Goal: Task Accomplishment & Management: Complete application form

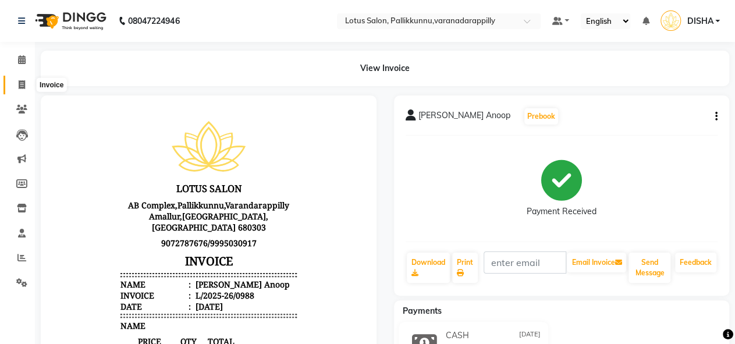
click at [22, 86] on icon at bounding box center [22, 84] width 6 height 9
select select "service"
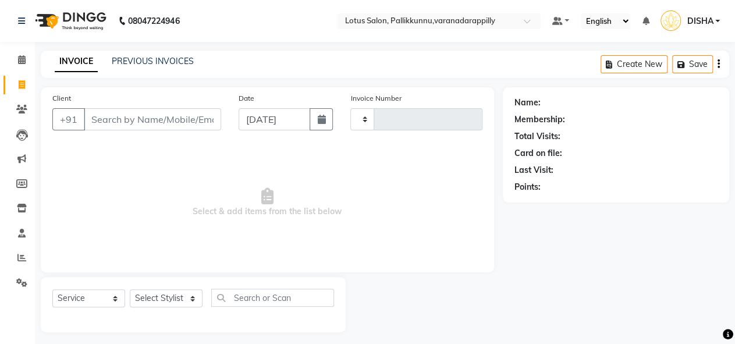
scroll to position [5, 0]
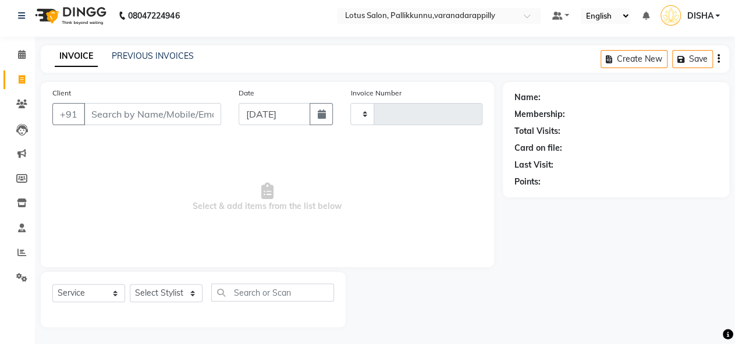
type input "0989"
select select "8188"
click at [133, 117] on input "Client" at bounding box center [152, 114] width 137 height 22
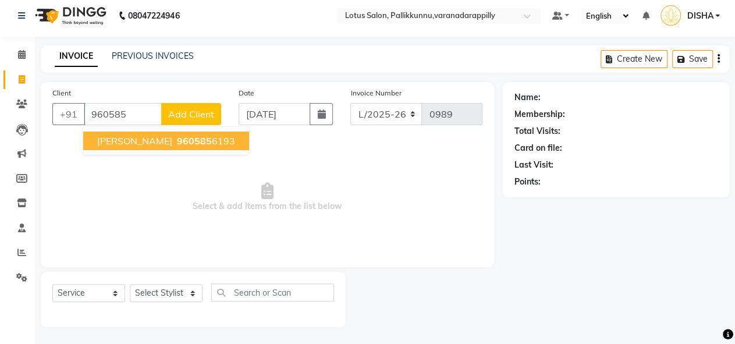
click at [177, 136] on span "960585" at bounding box center [194, 141] width 35 height 12
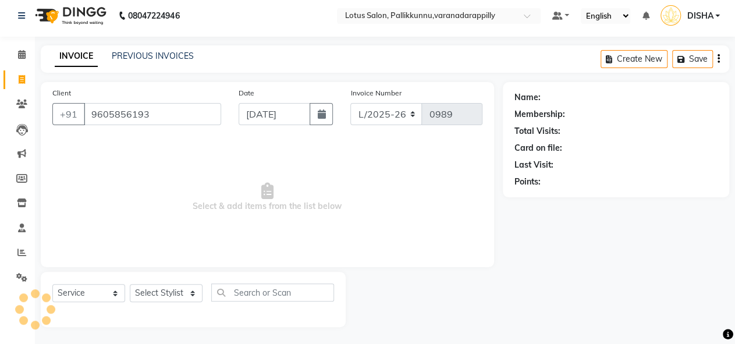
type input "9605856193"
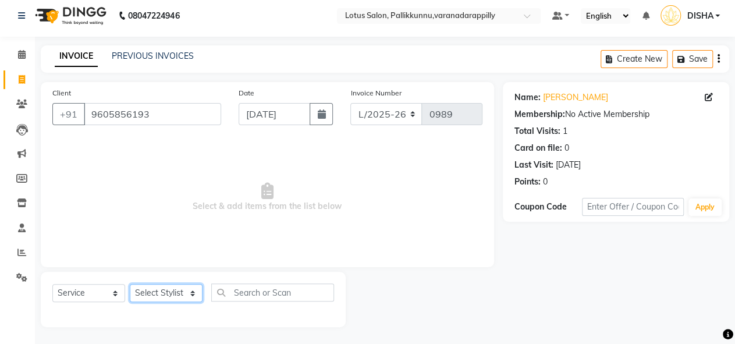
click at [189, 293] on select "Select Stylist DISHA [PERSON_NAME] Naflin [PERSON_NAME] [PERSON_NAME]" at bounding box center [166, 293] width 73 height 18
select select "89522"
click at [130, 284] on select "Select Stylist DISHA [PERSON_NAME] Naflin [PERSON_NAME] [PERSON_NAME]" at bounding box center [166, 293] width 73 height 18
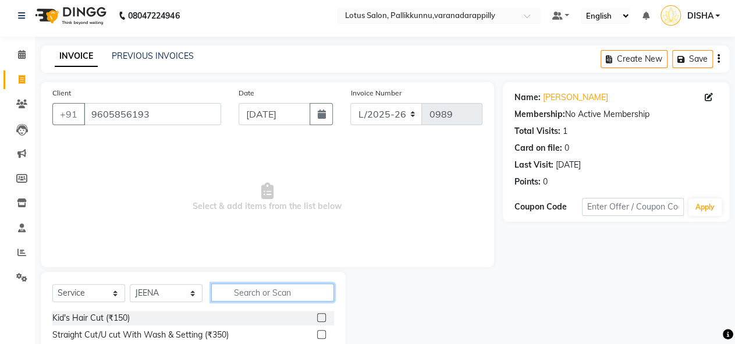
click at [274, 289] on input "text" at bounding box center [272, 292] width 123 height 18
type input "thre"
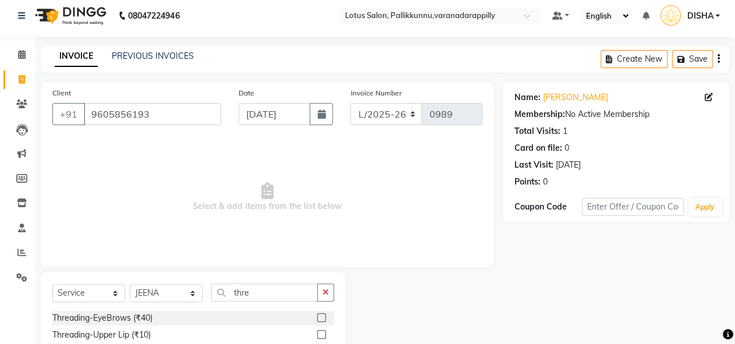
click at [317, 317] on label at bounding box center [321, 317] width 9 height 9
click at [317, 317] on input "checkbox" at bounding box center [321, 318] width 8 height 8
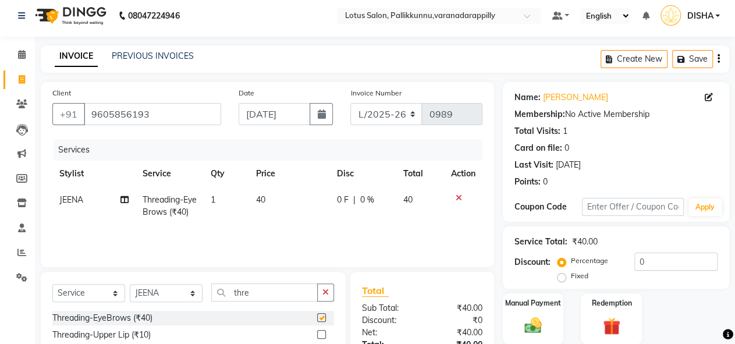
checkbox input "false"
click at [194, 296] on select "Select Stylist DISHA [PERSON_NAME] Naflin [PERSON_NAME] [PERSON_NAME]" at bounding box center [166, 293] width 73 height 18
select select "79897"
click at [130, 284] on select "Select Stylist DISHA [PERSON_NAME] Naflin [PERSON_NAME] [PERSON_NAME]" at bounding box center [166, 293] width 73 height 18
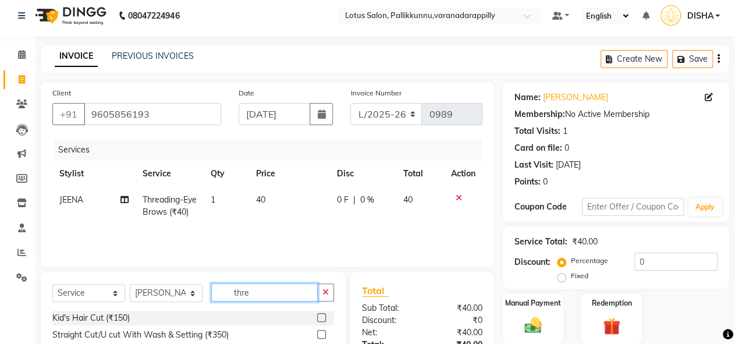
click at [306, 299] on input "thre" at bounding box center [264, 292] width 107 height 18
type input "threa"
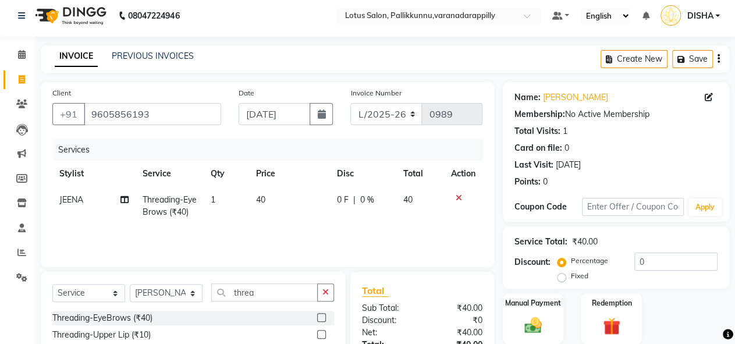
click at [317, 315] on label at bounding box center [321, 317] width 9 height 9
click at [317, 315] on input "checkbox" at bounding box center [321, 318] width 8 height 8
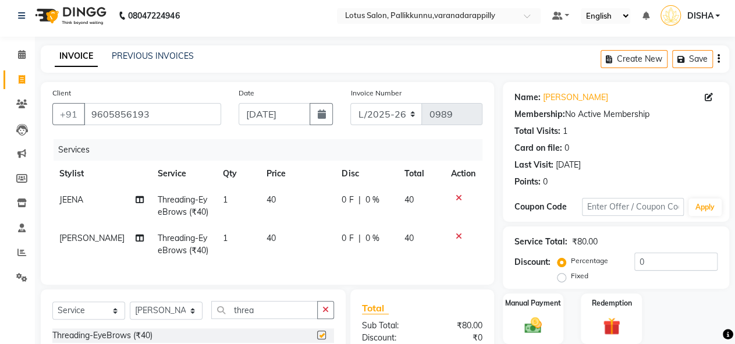
checkbox input "false"
click at [531, 314] on div "Manual Payment" at bounding box center [533, 318] width 63 height 53
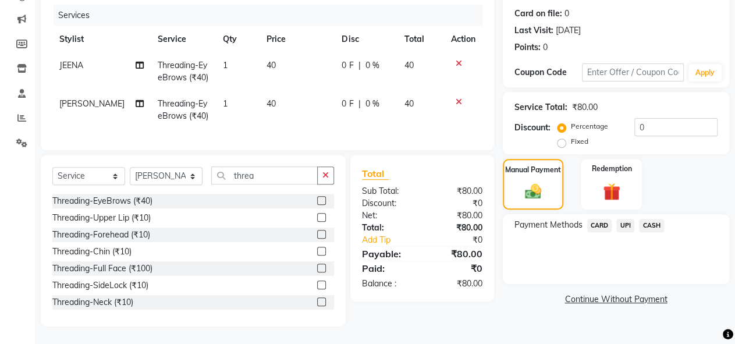
click at [645, 219] on span "CASH" at bounding box center [651, 225] width 25 height 13
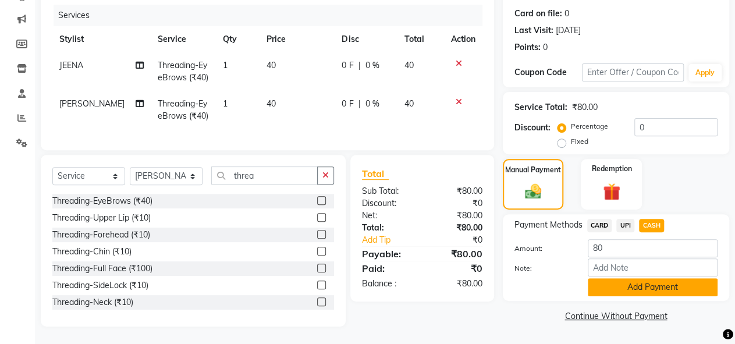
click at [644, 278] on button "Add Payment" at bounding box center [653, 287] width 130 height 18
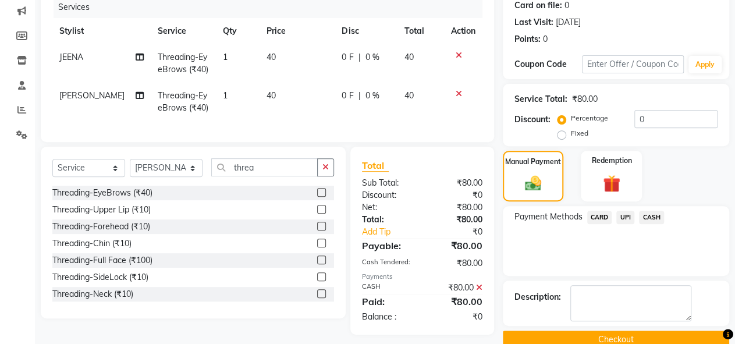
scroll to position [168, 0]
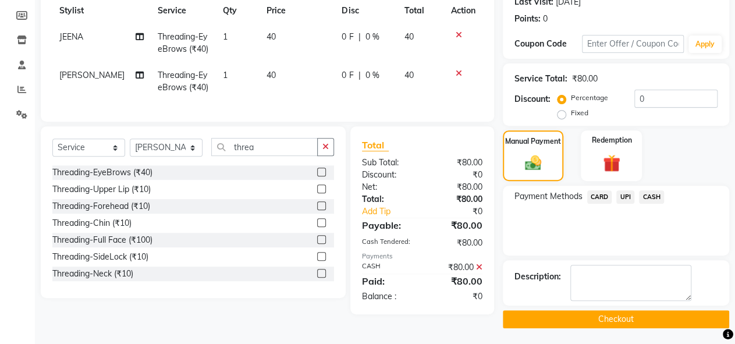
click at [643, 323] on button "Checkout" at bounding box center [616, 319] width 226 height 18
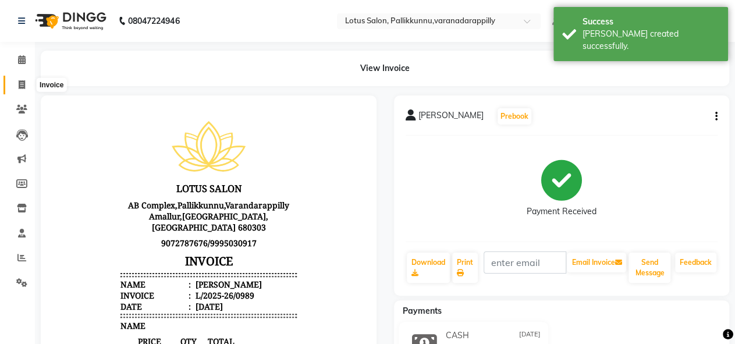
click at [21, 86] on icon at bounding box center [22, 84] width 6 height 9
select select "service"
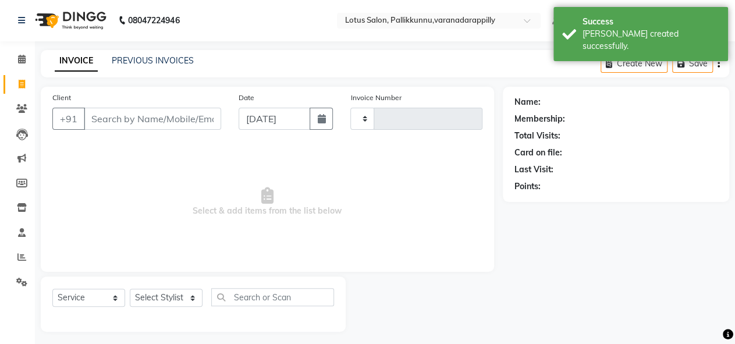
type input "0990"
select select "8188"
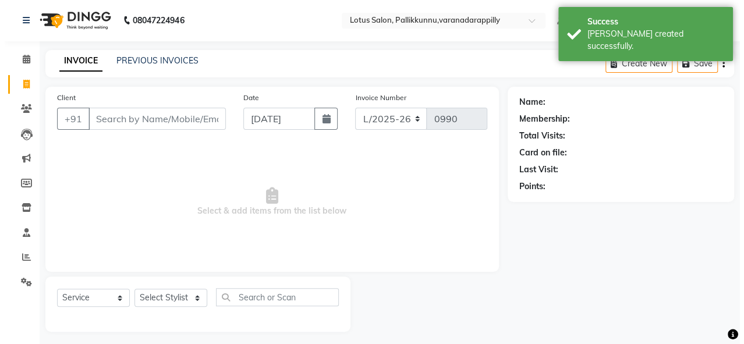
scroll to position [5, 0]
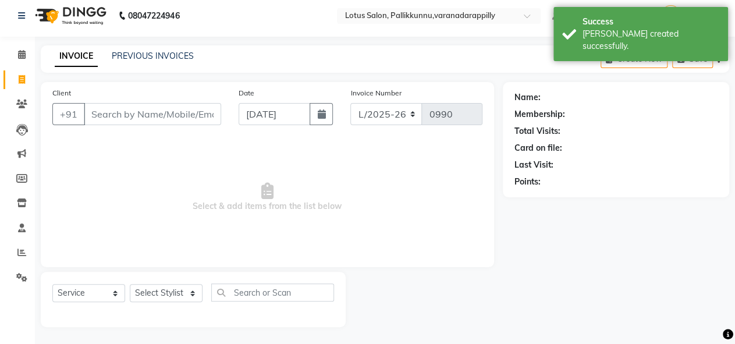
click at [151, 109] on input "Client" at bounding box center [152, 114] width 137 height 22
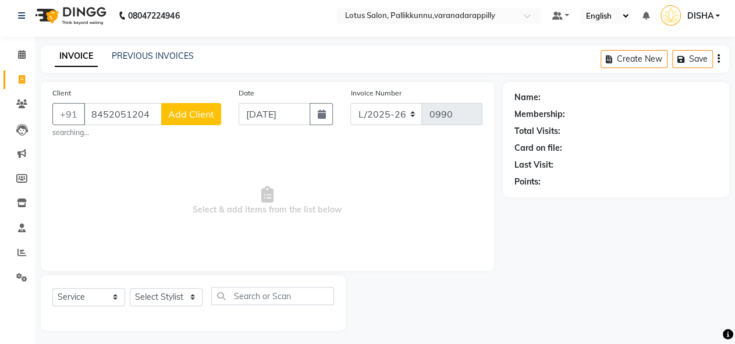
type input "8452051204"
click at [180, 119] on span "Add Client" at bounding box center [191, 114] width 46 height 12
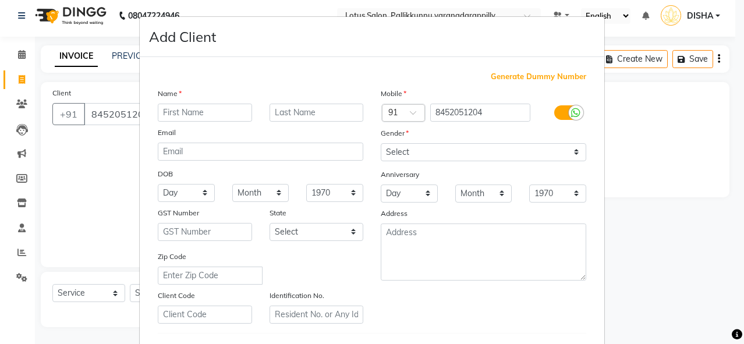
click at [194, 113] on input "text" at bounding box center [205, 113] width 94 height 18
type input "[PERSON_NAME]"
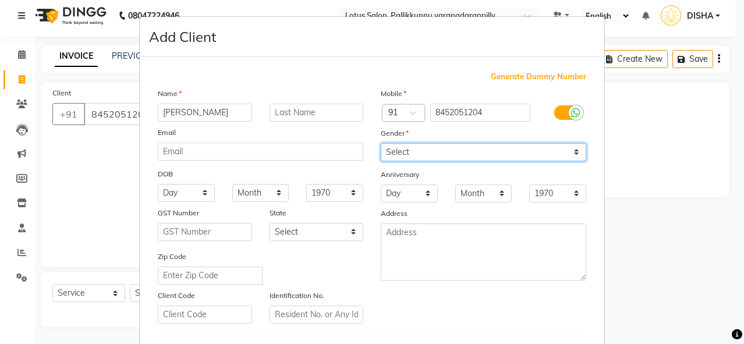
click at [453, 150] on select "Select [DEMOGRAPHIC_DATA] [DEMOGRAPHIC_DATA] Other Prefer Not To Say" at bounding box center [483, 152] width 205 height 18
select select "[DEMOGRAPHIC_DATA]"
click at [381, 143] on select "Select [DEMOGRAPHIC_DATA] [DEMOGRAPHIC_DATA] Other Prefer Not To Say" at bounding box center [483, 152] width 205 height 18
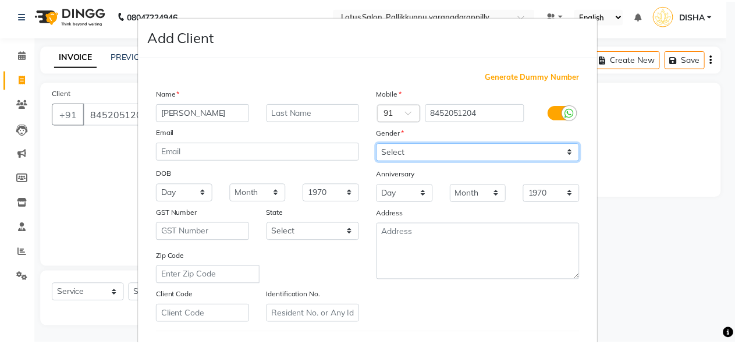
scroll to position [191, 0]
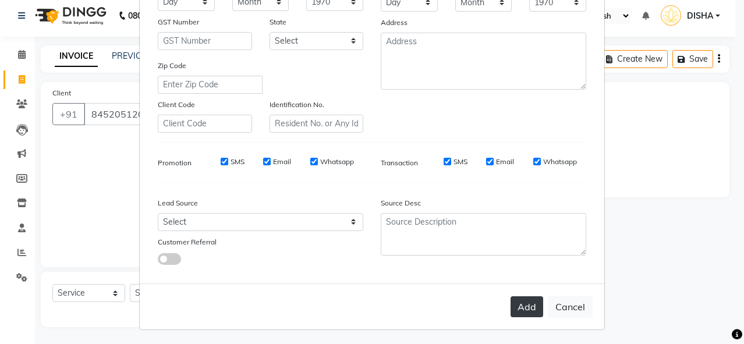
click at [528, 304] on button "Add" at bounding box center [526, 306] width 33 height 21
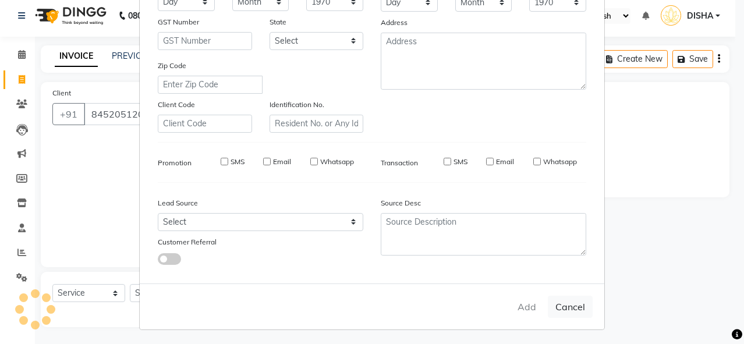
select select
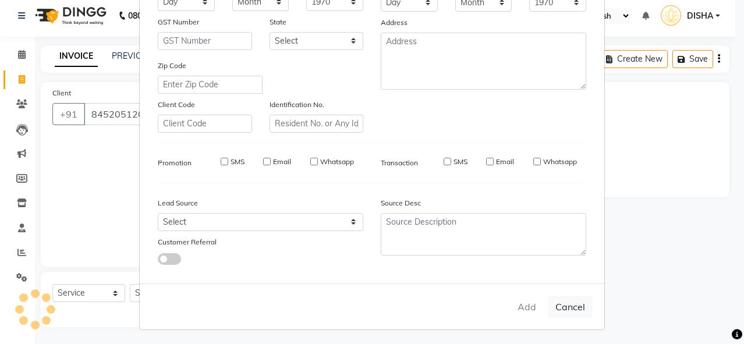
select select
checkbox input "false"
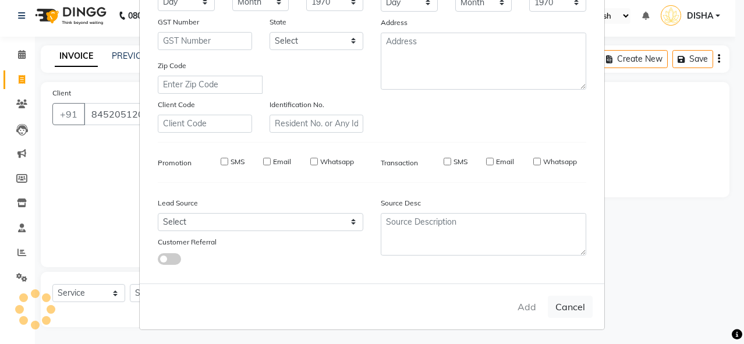
checkbox input "false"
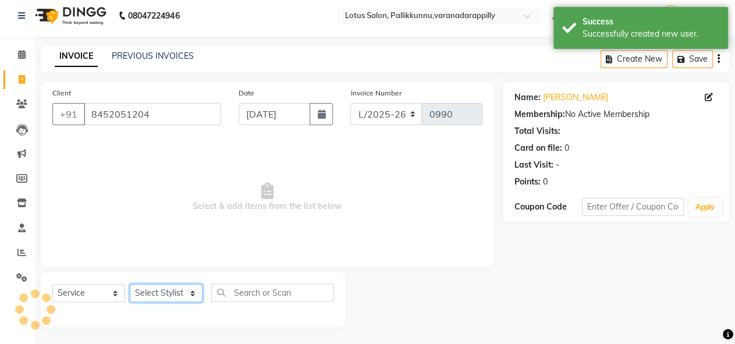
click at [191, 286] on select "Select Stylist DISHA [PERSON_NAME] Naflin [PERSON_NAME] [PERSON_NAME]" at bounding box center [166, 293] width 73 height 18
select select "89522"
click at [130, 284] on select "Select Stylist DISHA [PERSON_NAME] Naflin [PERSON_NAME] [PERSON_NAME]" at bounding box center [166, 293] width 73 height 18
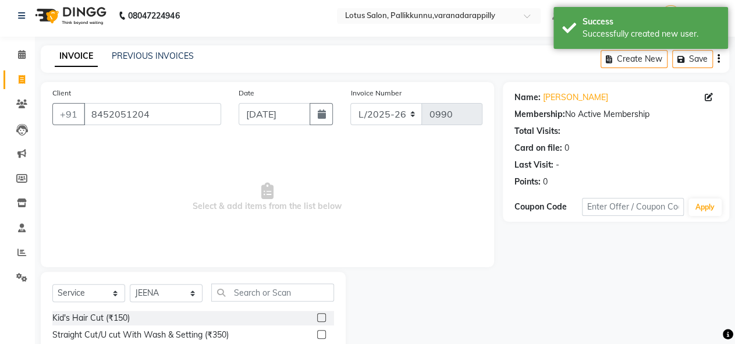
click at [317, 317] on label at bounding box center [321, 317] width 9 height 9
click at [317, 317] on input "checkbox" at bounding box center [321, 318] width 8 height 8
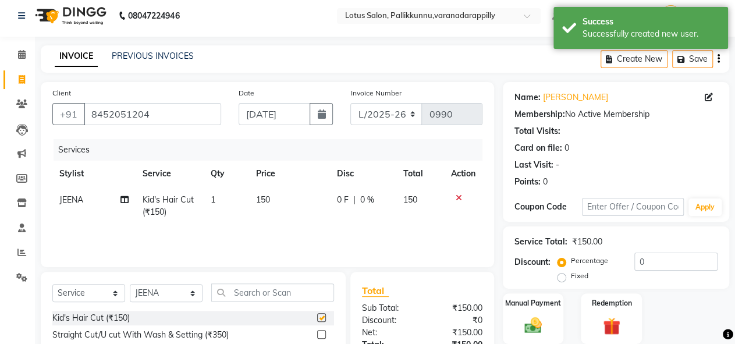
checkbox input "false"
click at [520, 319] on img at bounding box center [534, 325] width 30 height 21
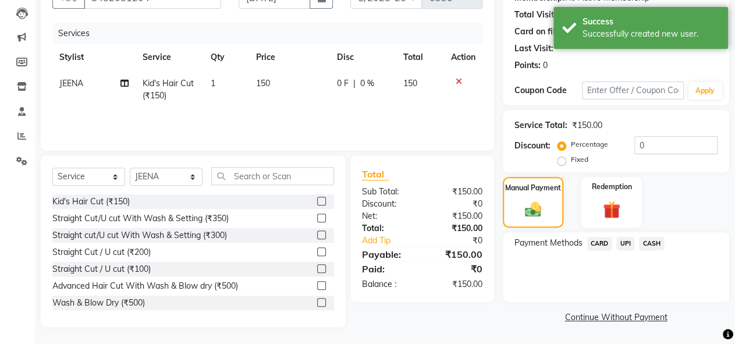
click at [621, 243] on span "UPI" at bounding box center [625, 243] width 18 height 13
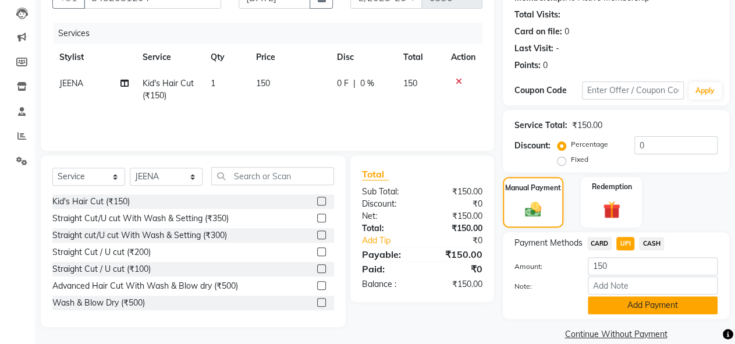
click at [646, 304] on button "Add Payment" at bounding box center [653, 305] width 130 height 18
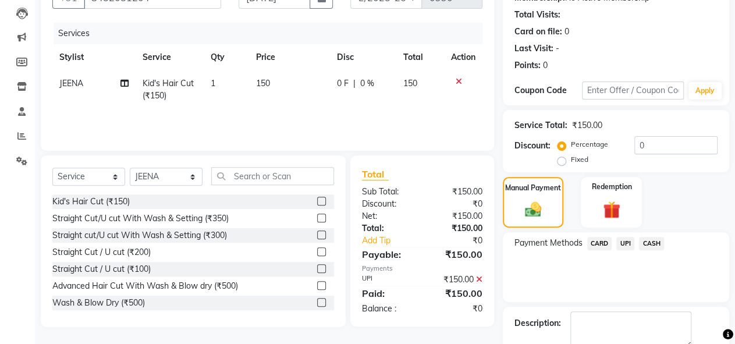
scroll to position [168, 0]
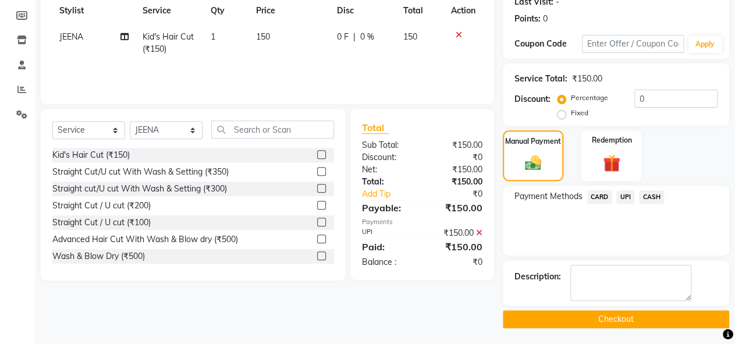
click at [646, 317] on button "Checkout" at bounding box center [616, 319] width 226 height 18
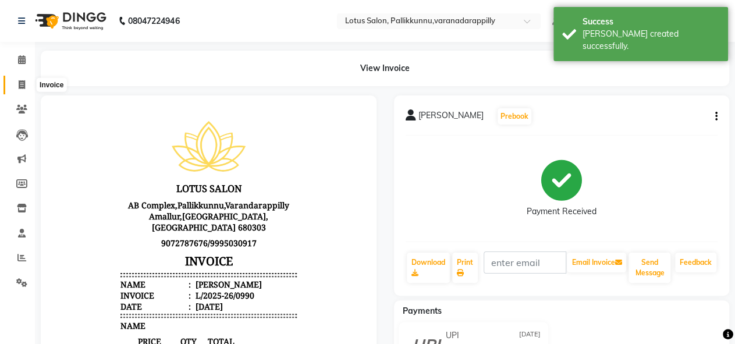
click at [24, 84] on icon at bounding box center [22, 84] width 6 height 9
select select "service"
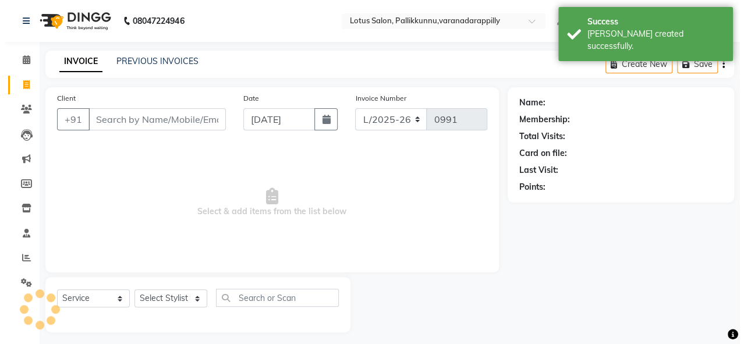
scroll to position [5, 0]
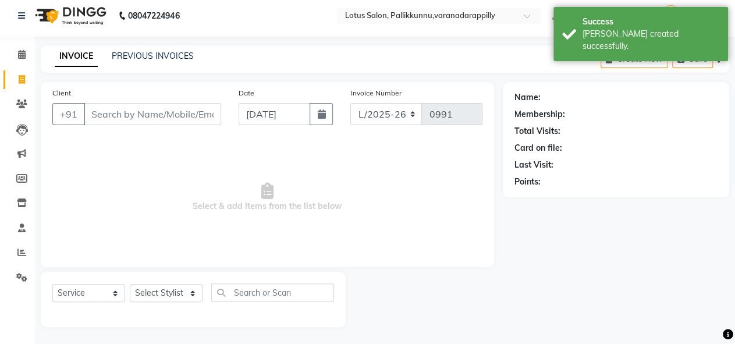
click at [126, 118] on input "Client" at bounding box center [152, 114] width 137 height 22
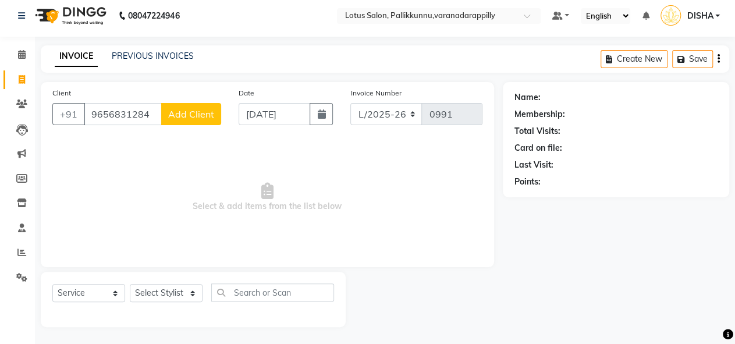
type input "9656831284"
click at [205, 117] on span "Add Client" at bounding box center [191, 114] width 46 height 12
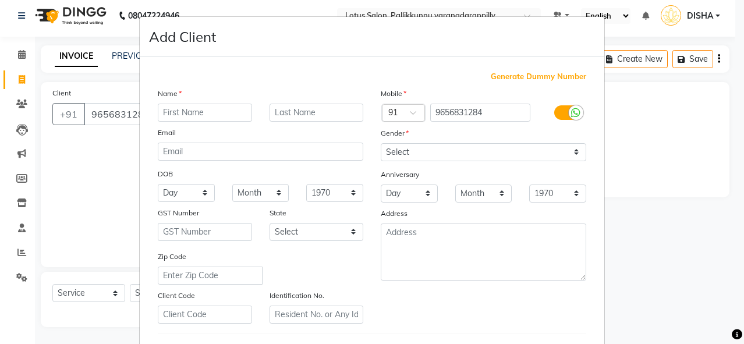
click at [205, 113] on input "text" at bounding box center [205, 113] width 94 height 18
type input "[PERSON_NAME]"
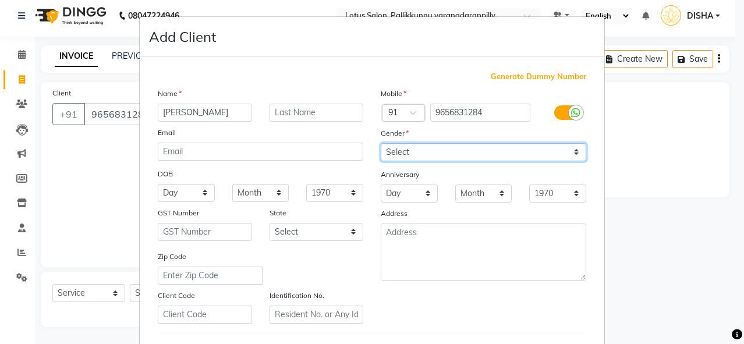
click at [443, 148] on select "Select [DEMOGRAPHIC_DATA] [DEMOGRAPHIC_DATA] Other Prefer Not To Say" at bounding box center [483, 152] width 205 height 18
select select "[DEMOGRAPHIC_DATA]"
click at [381, 143] on select "Select [DEMOGRAPHIC_DATA] [DEMOGRAPHIC_DATA] Other Prefer Not To Say" at bounding box center [483, 152] width 205 height 18
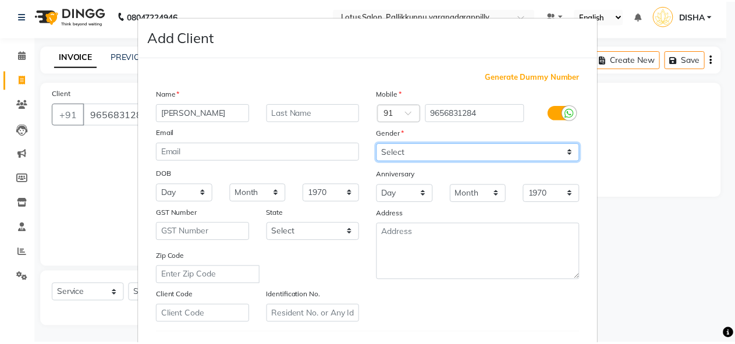
scroll to position [191, 0]
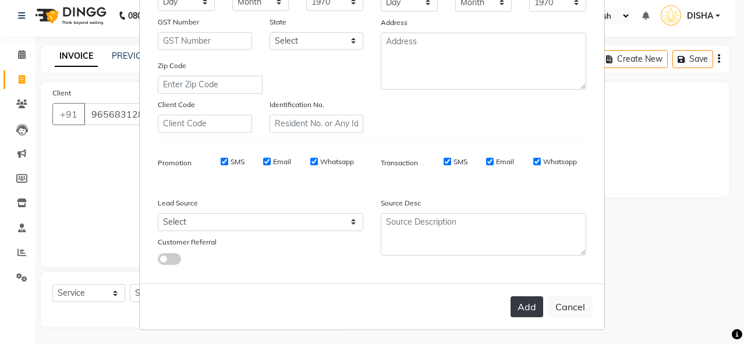
click at [512, 307] on button "Add" at bounding box center [526, 306] width 33 height 21
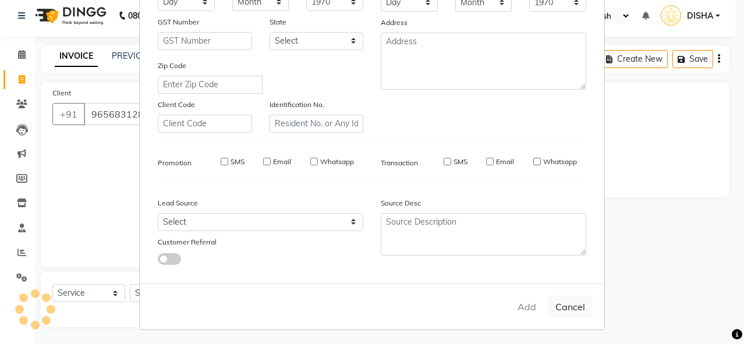
select select
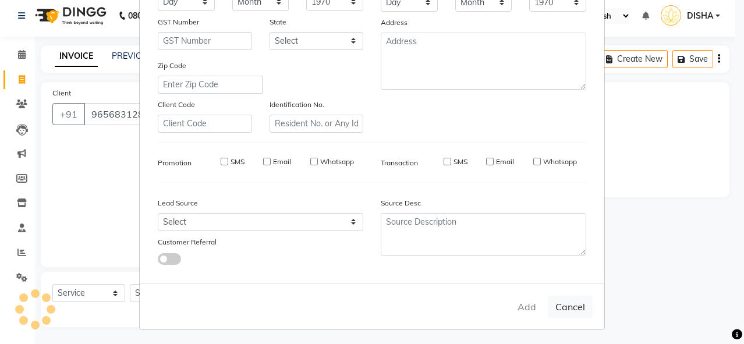
select select
checkbox input "false"
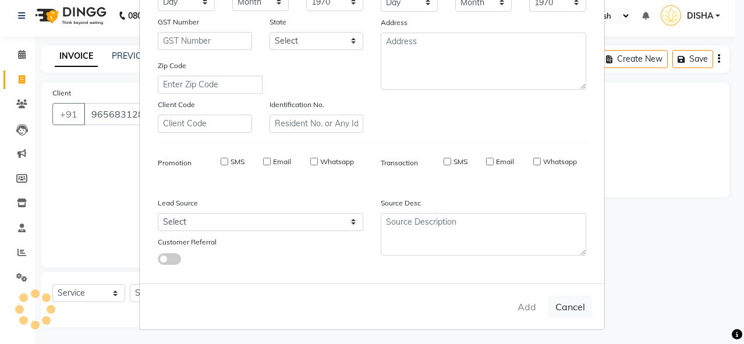
checkbox input "false"
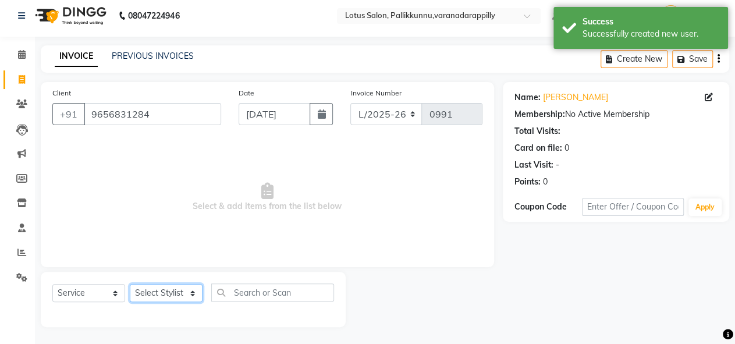
click at [193, 297] on select "Select Stylist DISHA [PERSON_NAME] Naflin [PERSON_NAME] [PERSON_NAME]" at bounding box center [166, 293] width 73 height 18
select select "89522"
click at [130, 284] on select "Select Stylist DISHA [PERSON_NAME] Naflin [PERSON_NAME] [PERSON_NAME]" at bounding box center [166, 293] width 73 height 18
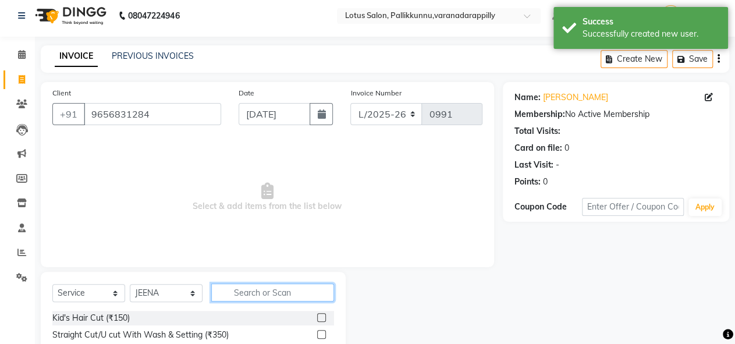
click at [294, 290] on input "text" at bounding box center [272, 292] width 123 height 18
type input "threa"
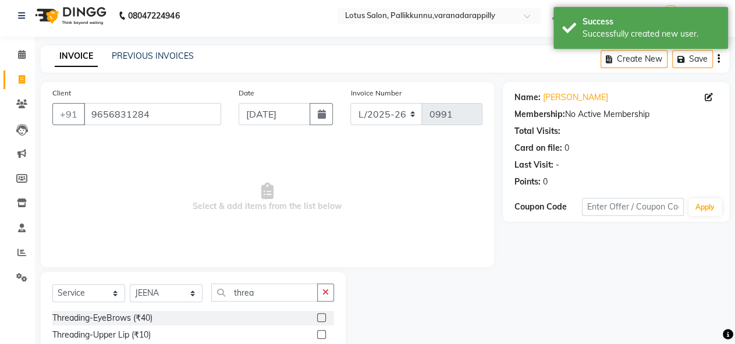
click at [317, 318] on label at bounding box center [321, 317] width 9 height 9
click at [317, 318] on input "checkbox" at bounding box center [321, 318] width 8 height 8
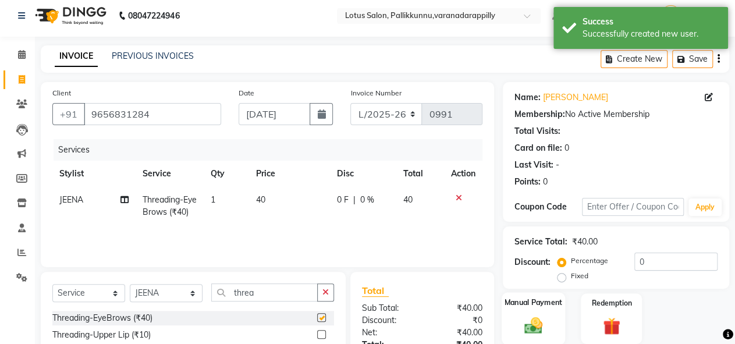
checkbox input "false"
click at [534, 322] on img at bounding box center [534, 325] width 30 height 21
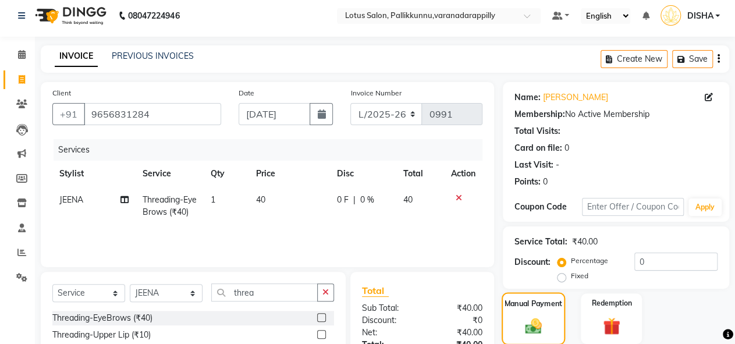
scroll to position [122, 0]
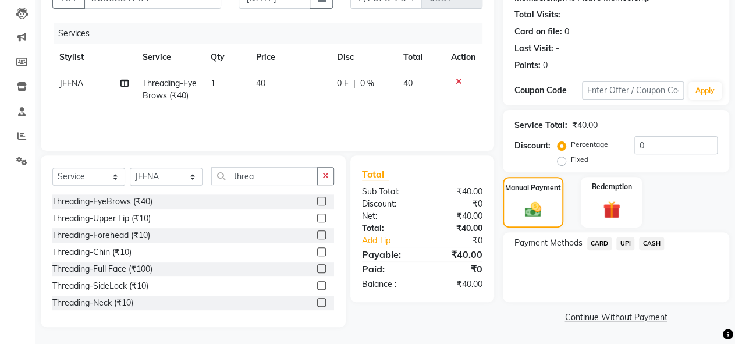
click at [648, 241] on span "CASH" at bounding box center [651, 243] width 25 height 13
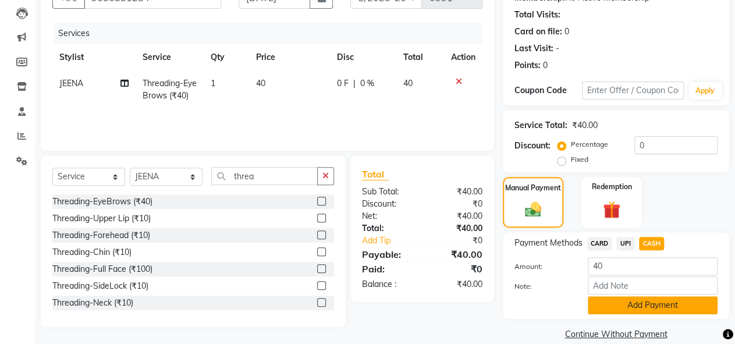
click at [655, 301] on button "Add Payment" at bounding box center [653, 305] width 130 height 18
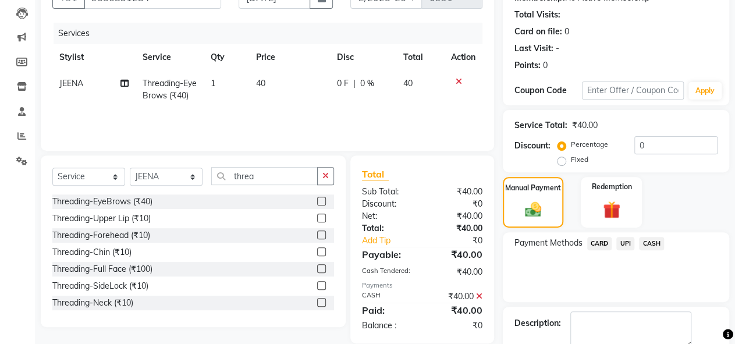
scroll to position [168, 0]
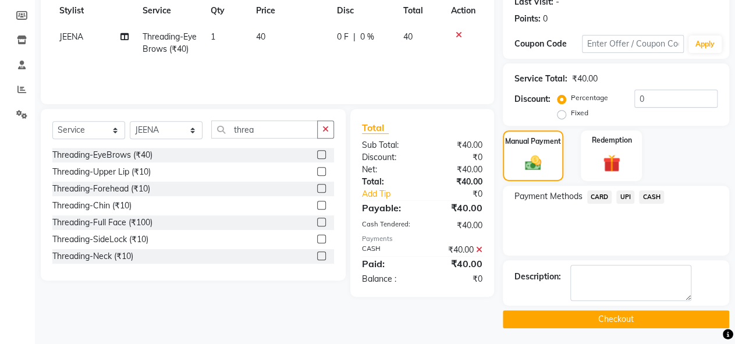
click at [655, 319] on button "Checkout" at bounding box center [616, 319] width 226 height 18
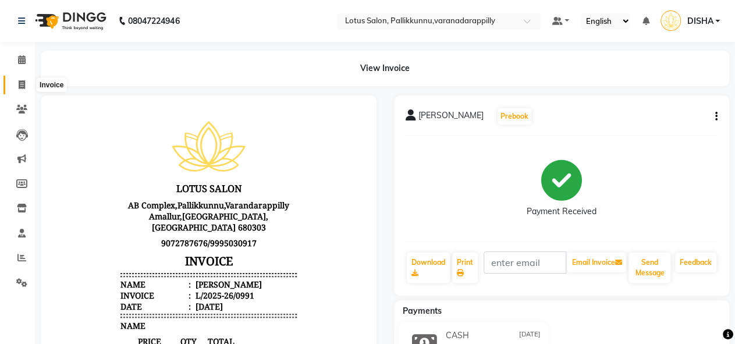
click at [23, 85] on icon at bounding box center [22, 84] width 6 height 9
select select "service"
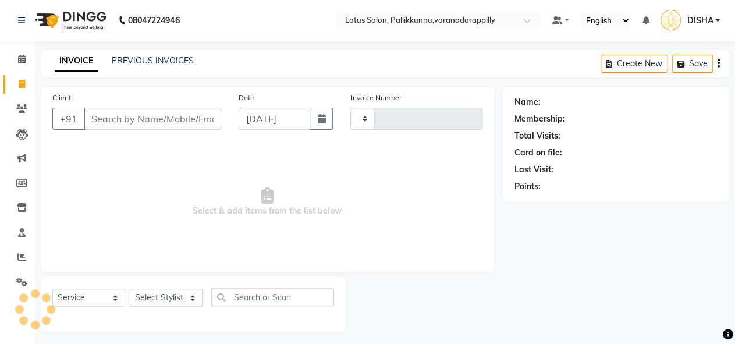
type input "0992"
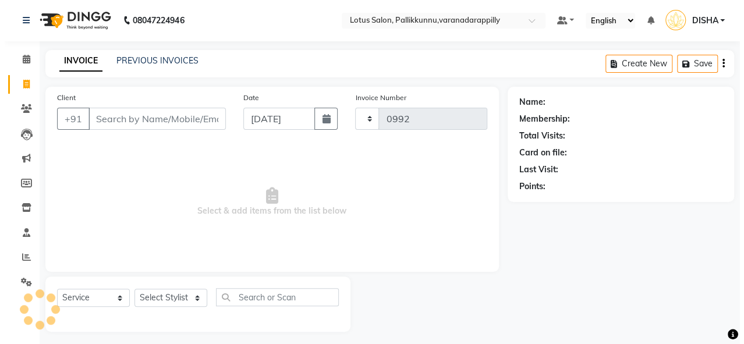
scroll to position [5, 0]
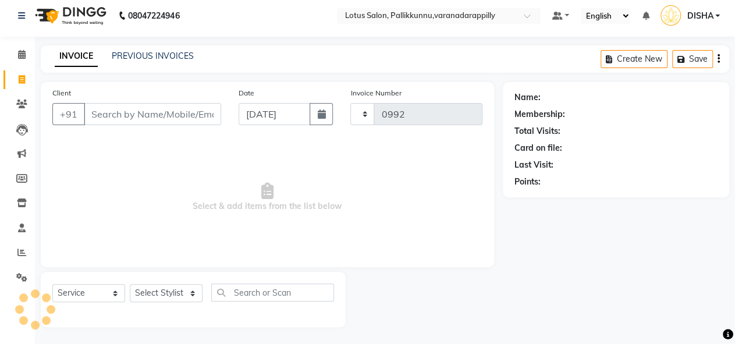
select select "8188"
click at [150, 109] on input "Client" at bounding box center [152, 114] width 137 height 22
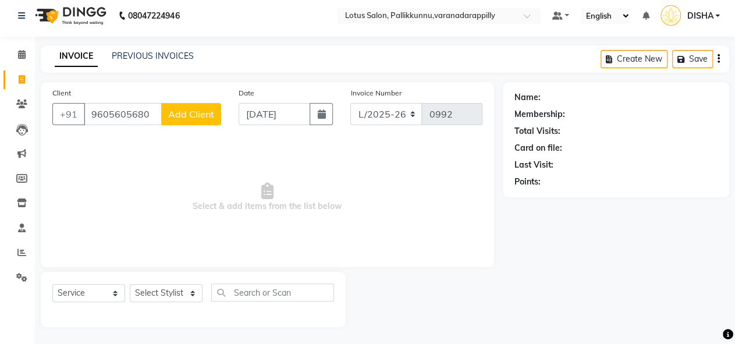
type input "9605605680"
click at [191, 109] on span "Add Client" at bounding box center [191, 114] width 46 height 12
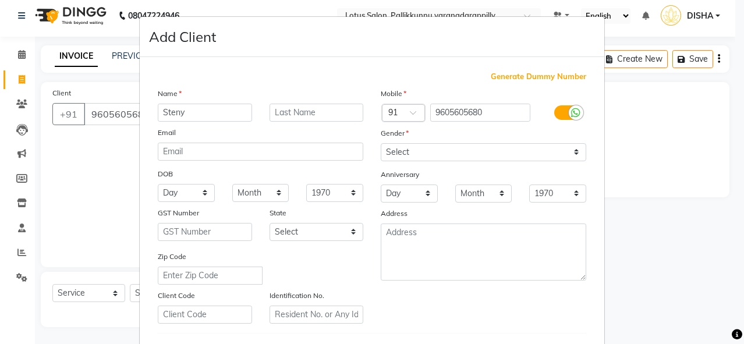
type input "Steny"
click at [419, 147] on select "Select [DEMOGRAPHIC_DATA] [DEMOGRAPHIC_DATA] Other Prefer Not To Say" at bounding box center [483, 152] width 205 height 18
select select "[DEMOGRAPHIC_DATA]"
click at [381, 143] on select "Select [DEMOGRAPHIC_DATA] [DEMOGRAPHIC_DATA] Other Prefer Not To Say" at bounding box center [483, 152] width 205 height 18
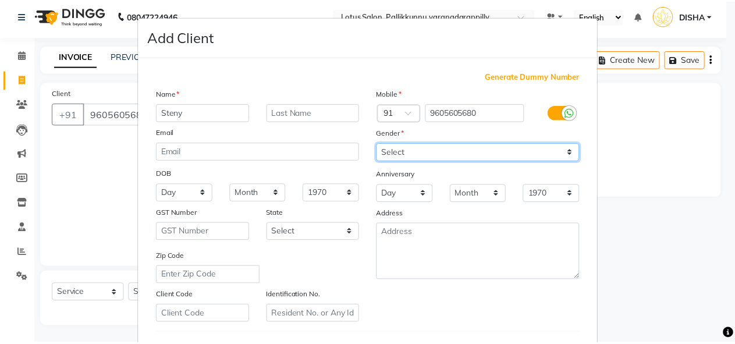
scroll to position [191, 0]
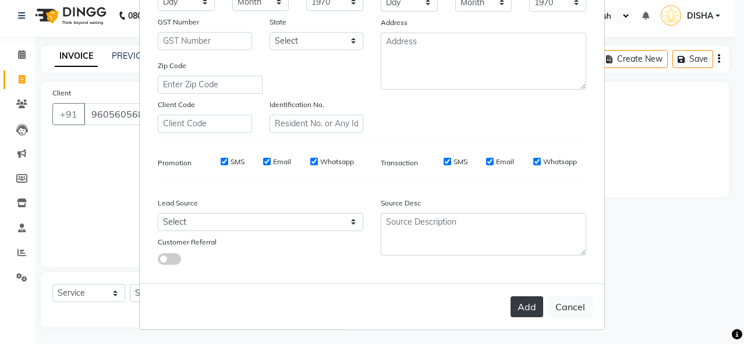
click at [523, 315] on button "Add" at bounding box center [526, 306] width 33 height 21
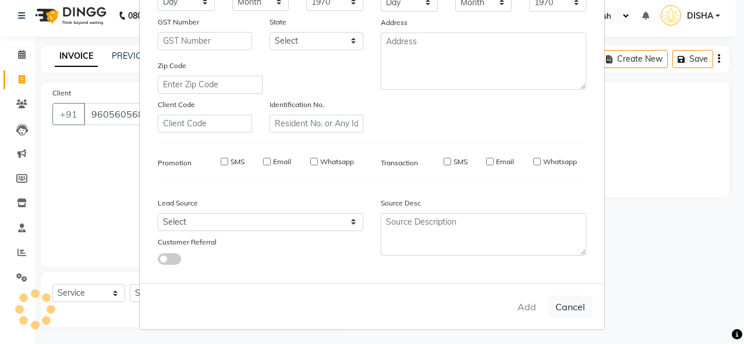
select select
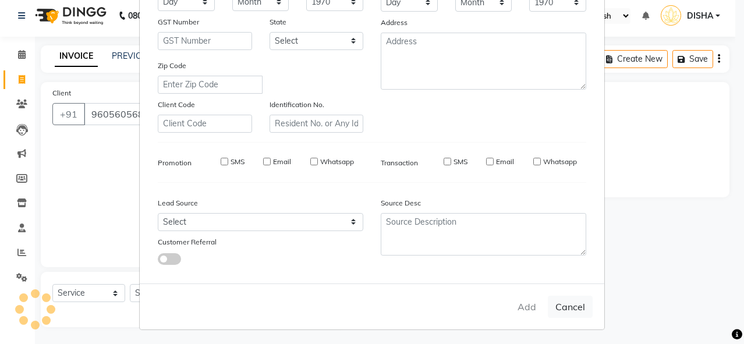
select select
checkbox input "false"
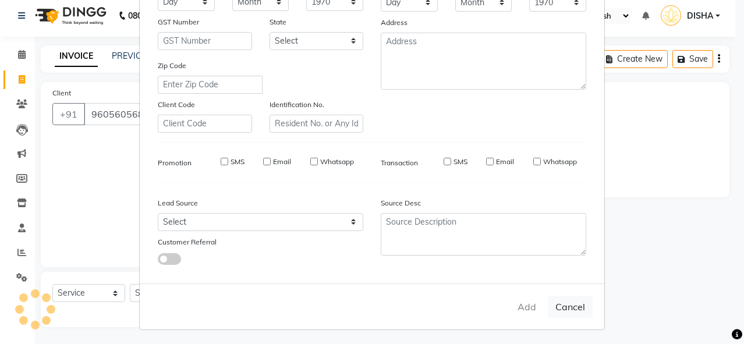
checkbox input "false"
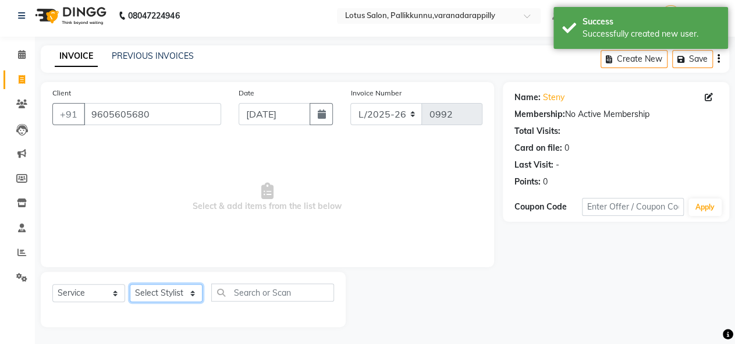
click at [172, 295] on select "Select Stylist DISHA [PERSON_NAME] Naflin [PERSON_NAME] [PERSON_NAME]" at bounding box center [166, 293] width 73 height 18
select select "79897"
click at [130, 284] on select "Select Stylist DISHA [PERSON_NAME] Naflin [PERSON_NAME] [PERSON_NAME]" at bounding box center [166, 293] width 73 height 18
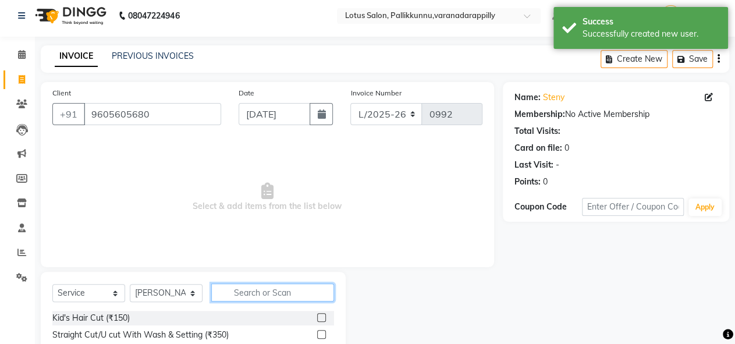
click at [299, 290] on input "text" at bounding box center [272, 292] width 123 height 18
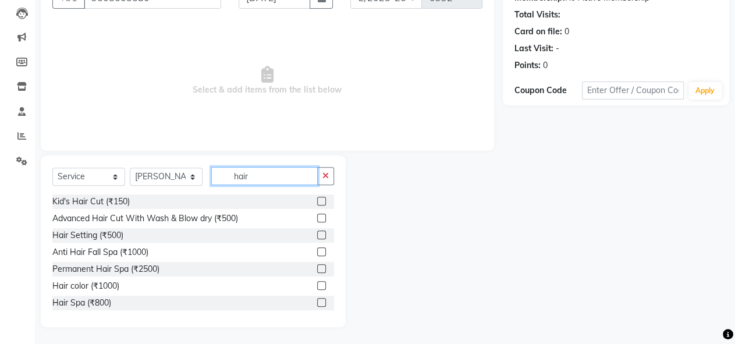
type input "hair"
click at [317, 303] on label at bounding box center [321, 302] width 9 height 9
click at [317, 303] on input "checkbox" at bounding box center [321, 303] width 8 height 8
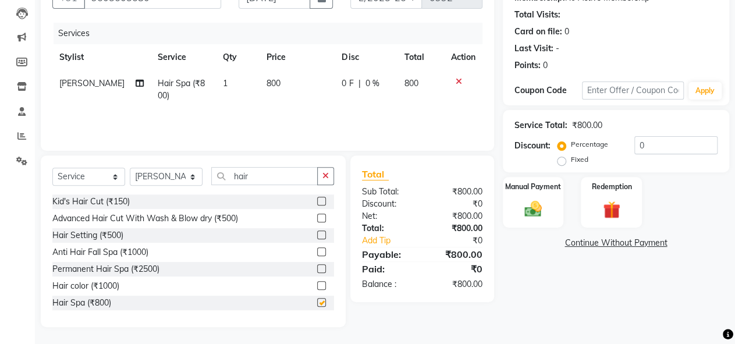
checkbox input "false"
click at [327, 172] on icon "button" at bounding box center [325, 176] width 6 height 8
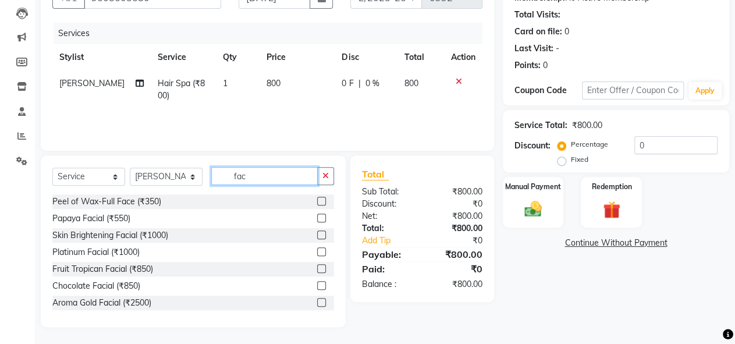
type input "fac"
click at [317, 266] on label at bounding box center [321, 268] width 9 height 9
click at [317, 266] on input "checkbox" at bounding box center [321, 269] width 8 height 8
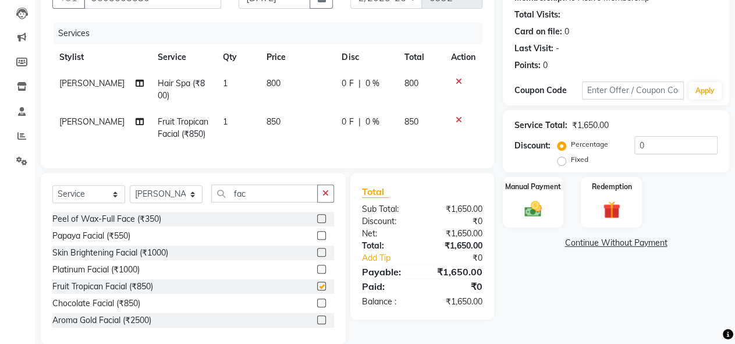
checkbox input "false"
click at [328, 197] on icon "button" at bounding box center [325, 193] width 6 height 8
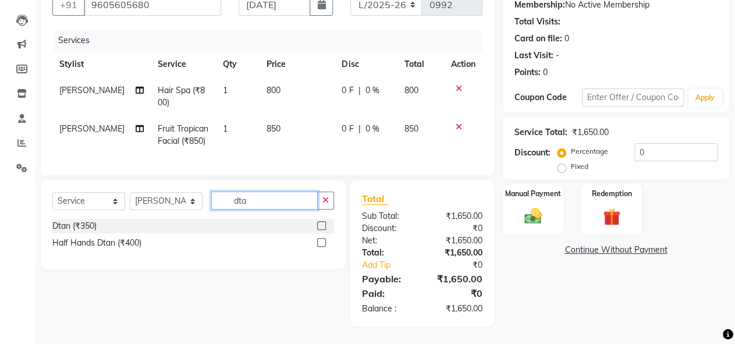
type input "dta"
click at [321, 229] on label at bounding box center [321, 225] width 9 height 9
click at [321, 229] on input "checkbox" at bounding box center [321, 226] width 8 height 8
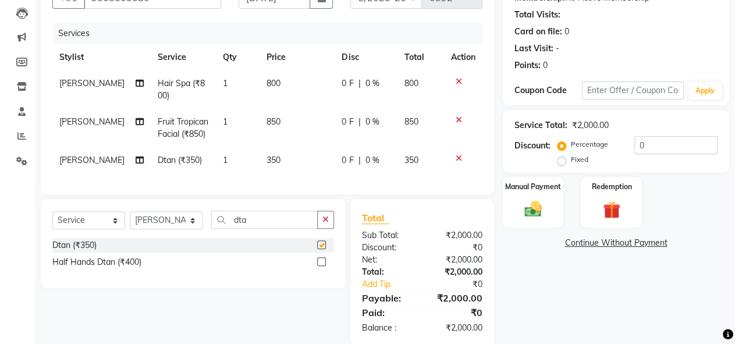
checkbox input "false"
click at [327, 229] on button "button" at bounding box center [325, 220] width 17 height 18
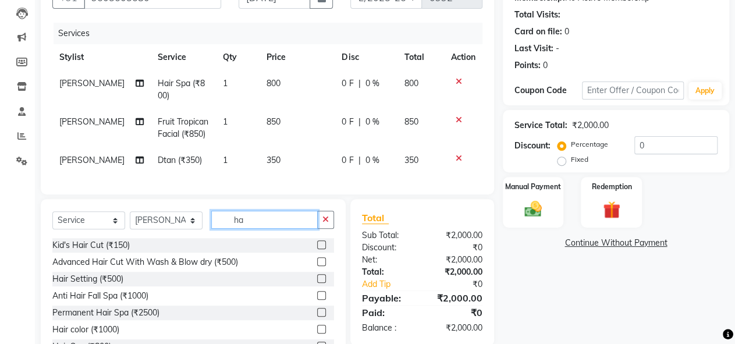
type input "h"
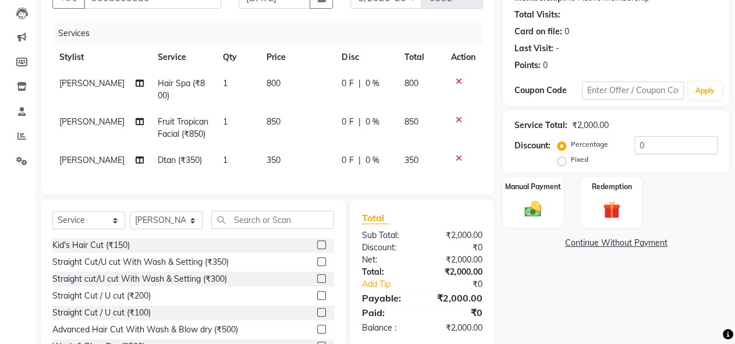
click at [317, 317] on label at bounding box center [321, 312] width 9 height 9
click at [317, 317] on input "checkbox" at bounding box center [321, 313] width 8 height 8
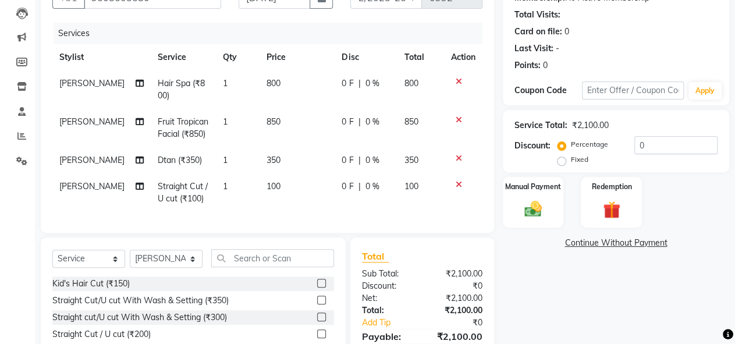
checkbox input "false"
click at [660, 144] on input "0" at bounding box center [675, 145] width 83 height 18
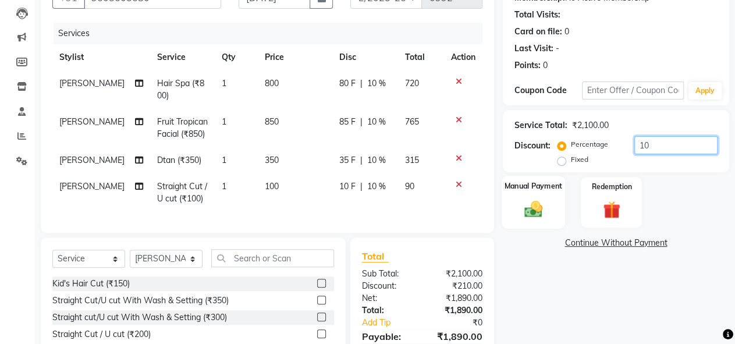
type input "10"
click at [531, 203] on img at bounding box center [534, 208] width 30 height 21
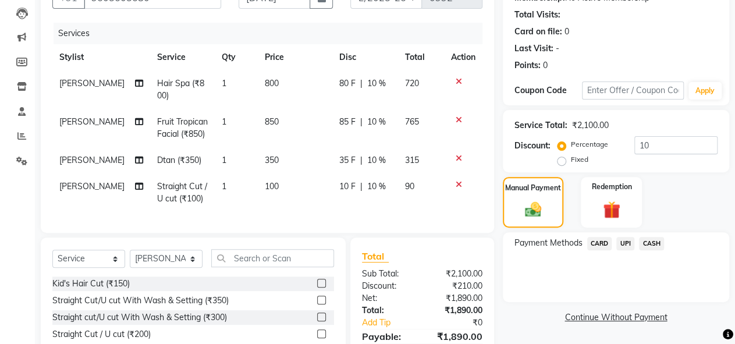
click at [641, 246] on span "CASH" at bounding box center [651, 243] width 25 height 13
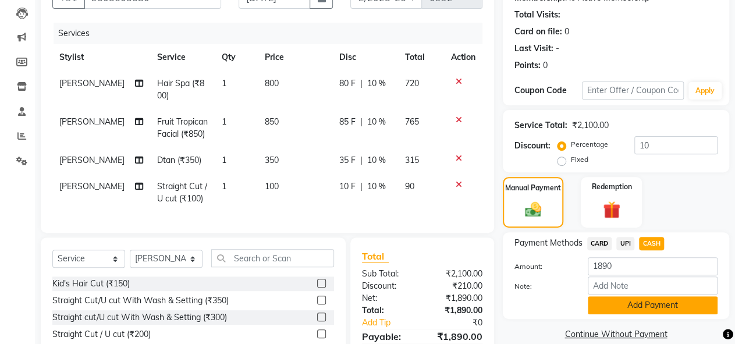
click at [652, 307] on button "Add Payment" at bounding box center [653, 305] width 130 height 18
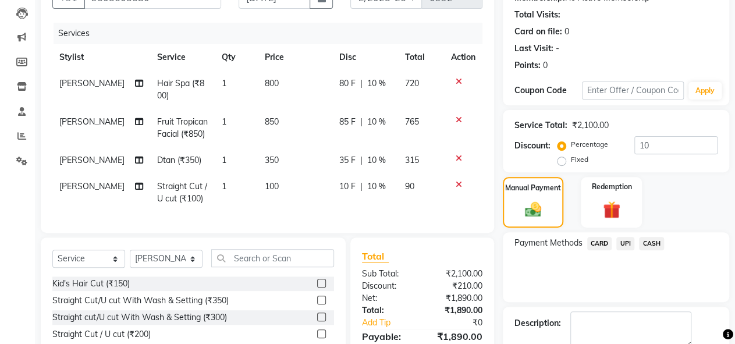
scroll to position [228, 0]
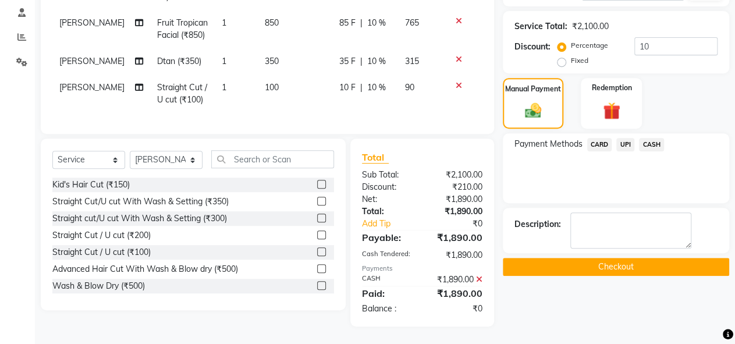
click at [637, 258] on button "Checkout" at bounding box center [616, 267] width 226 height 18
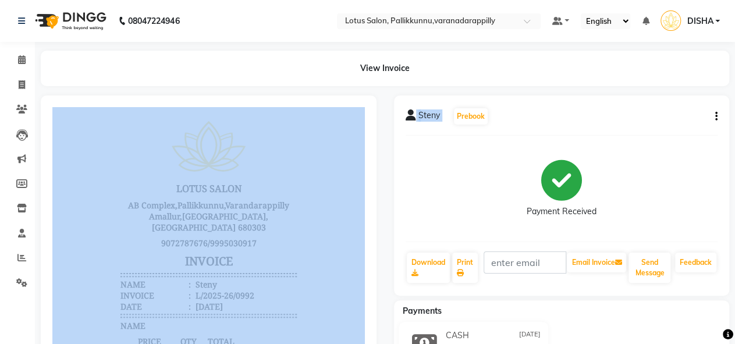
drag, startPoint x: 497, startPoint y: 258, endPoint x: 335, endPoint y: 264, distance: 161.9
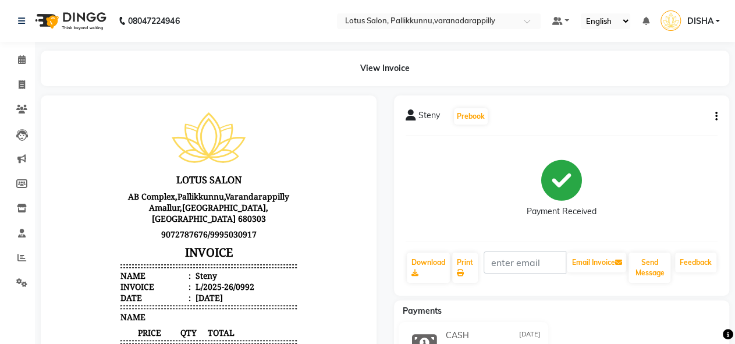
click at [311, 268] on body "LOTUS SALON AB Complex,Pallikkunnu,Varandarappilly Amallur,[GEOGRAPHIC_DATA],[G…" at bounding box center [208, 333] width 303 height 460
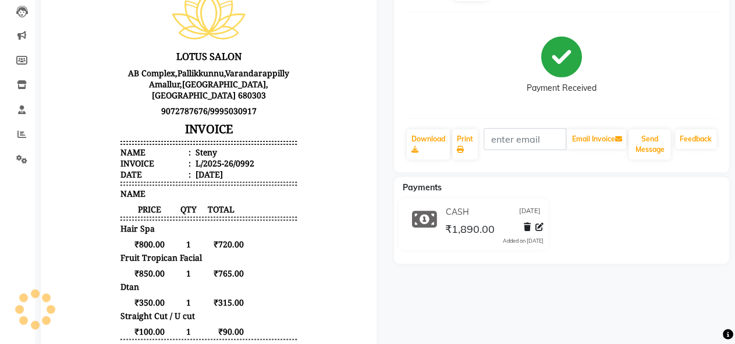
scroll to position [0, 0]
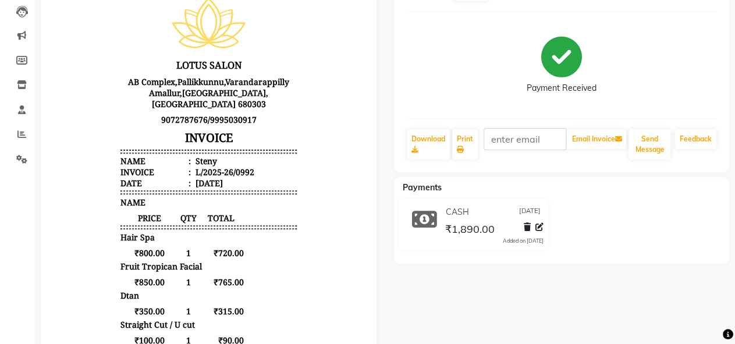
click at [673, 47] on div "Payment Received" at bounding box center [562, 65] width 313 height 87
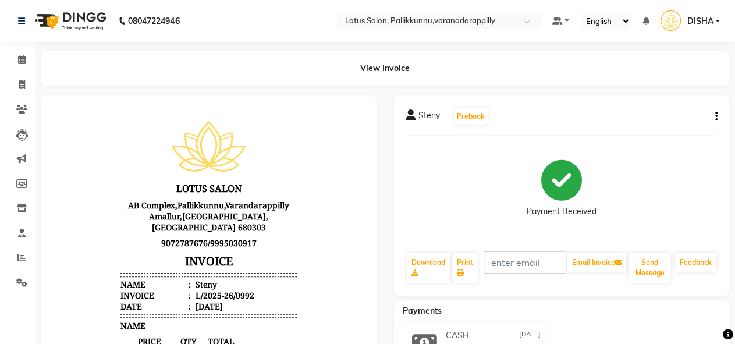
click at [715, 117] on icon "button" at bounding box center [716, 116] width 2 height 1
click at [655, 131] on div "Edit Invoice" at bounding box center [658, 131] width 80 height 15
select select "service"
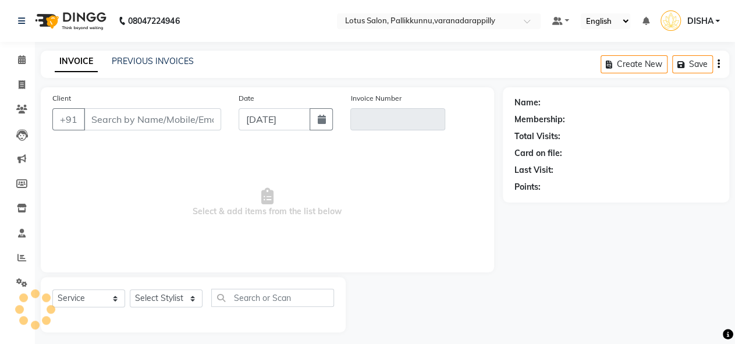
scroll to position [5, 0]
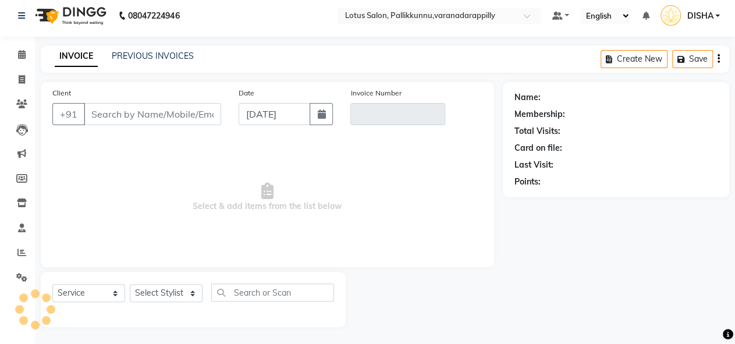
type input "9605605680"
type input "L/2025-26/0992"
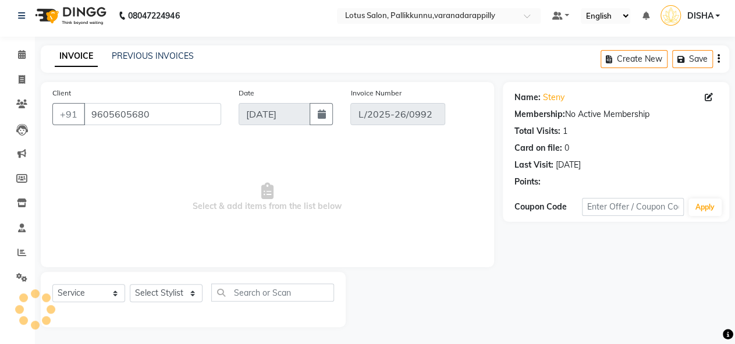
select select "select"
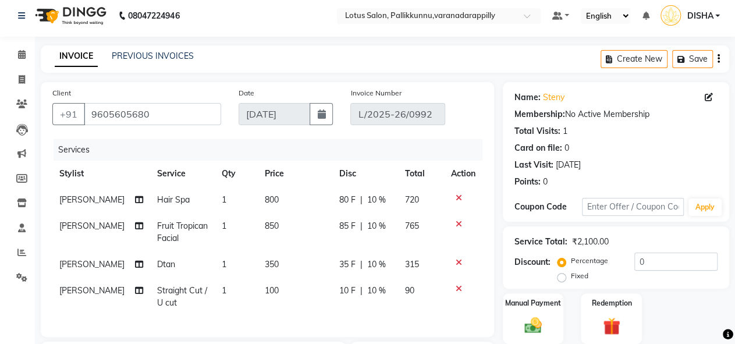
scroll to position [0, 0]
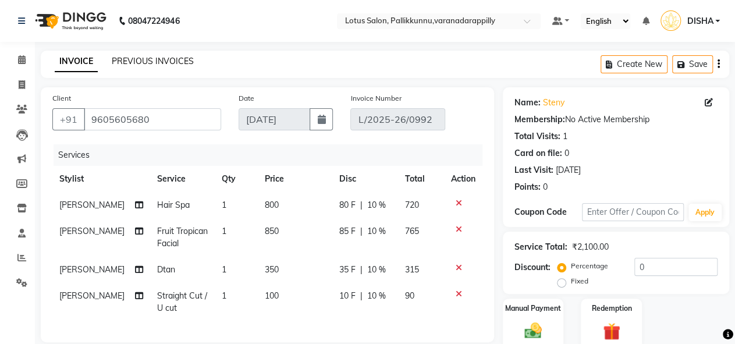
click at [136, 59] on link "PREVIOUS INVOICES" at bounding box center [153, 61] width 82 height 10
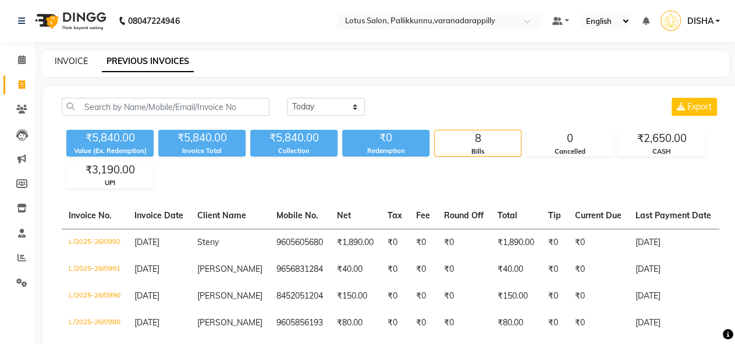
click at [76, 56] on link "INVOICE" at bounding box center [71, 61] width 33 height 10
select select "service"
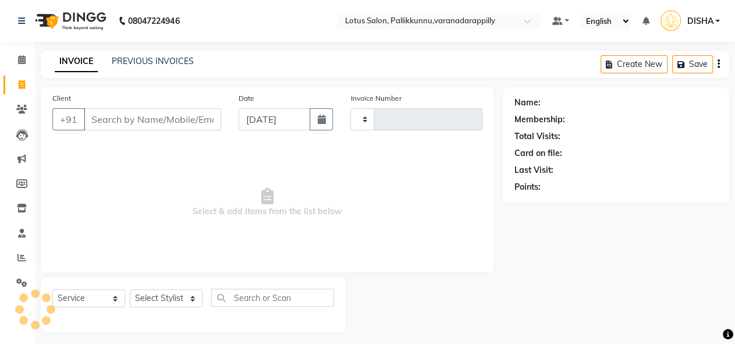
scroll to position [5, 0]
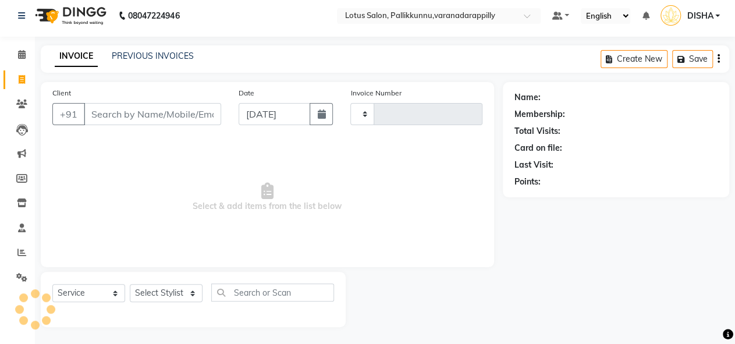
type input "0993"
select select "8188"
click at [138, 115] on input "Client" at bounding box center [152, 114] width 137 height 22
click at [172, 58] on link "PREVIOUS INVOICES" at bounding box center [153, 56] width 82 height 10
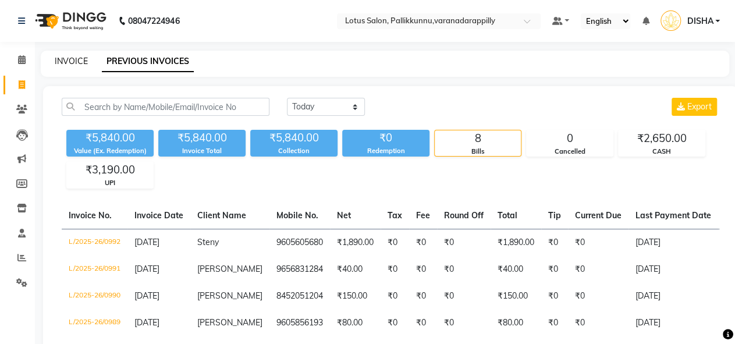
click at [71, 62] on link "INVOICE" at bounding box center [71, 61] width 33 height 10
select select "service"
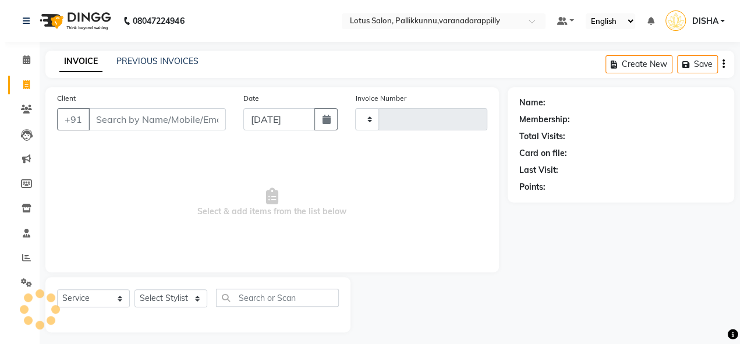
scroll to position [5, 0]
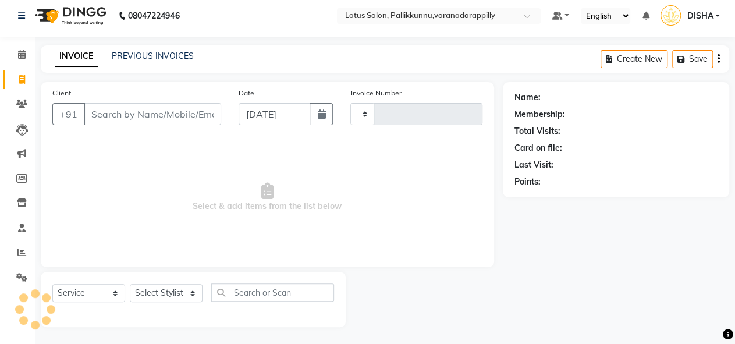
type input "0993"
select select "8188"
type input "7"
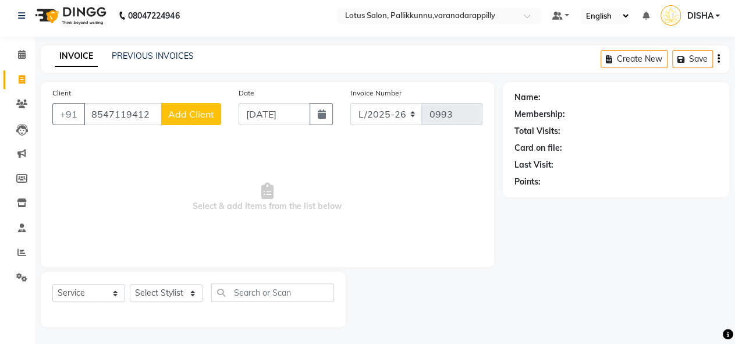
type input "8547119412"
click at [182, 118] on span "Add Client" at bounding box center [191, 114] width 46 height 12
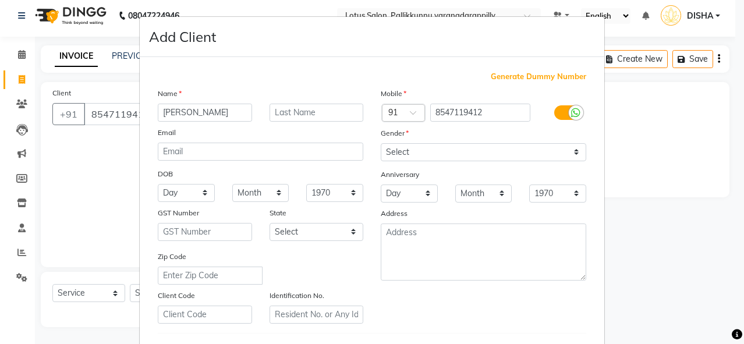
type input "[PERSON_NAME]"
click at [474, 154] on select "Select [DEMOGRAPHIC_DATA] [DEMOGRAPHIC_DATA] Other Prefer Not To Say" at bounding box center [483, 152] width 205 height 18
select select "[DEMOGRAPHIC_DATA]"
click at [381, 143] on select "Select [DEMOGRAPHIC_DATA] [DEMOGRAPHIC_DATA] Other Prefer Not To Say" at bounding box center [483, 152] width 205 height 18
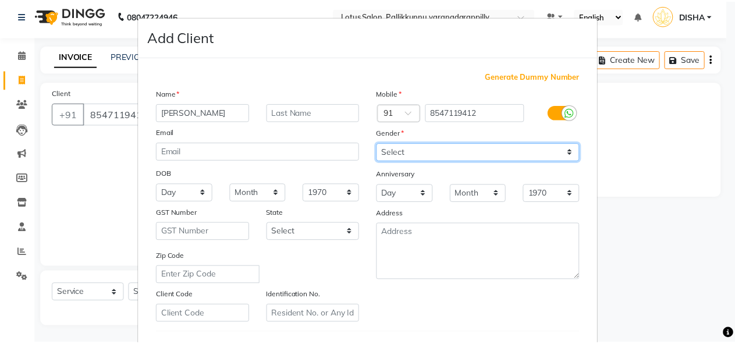
scroll to position [191, 0]
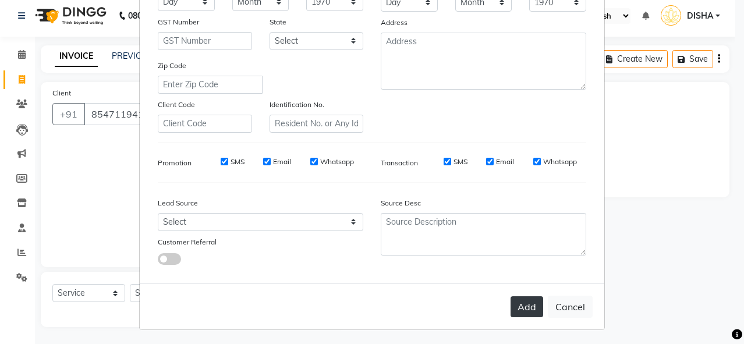
click at [522, 307] on button "Add" at bounding box center [526, 306] width 33 height 21
select select
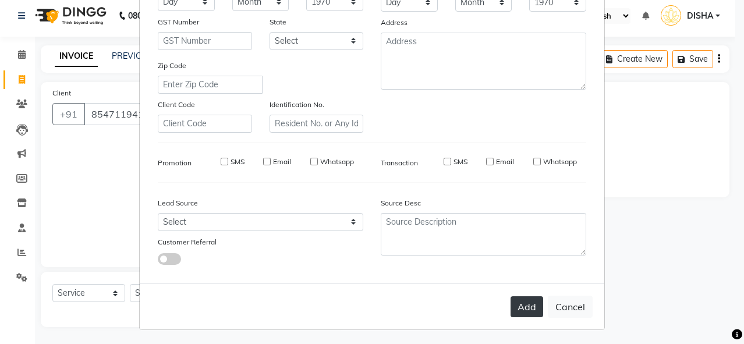
select select
checkbox input "false"
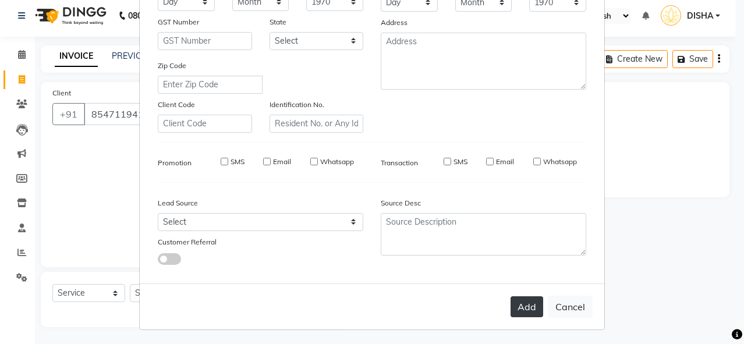
checkbox input "false"
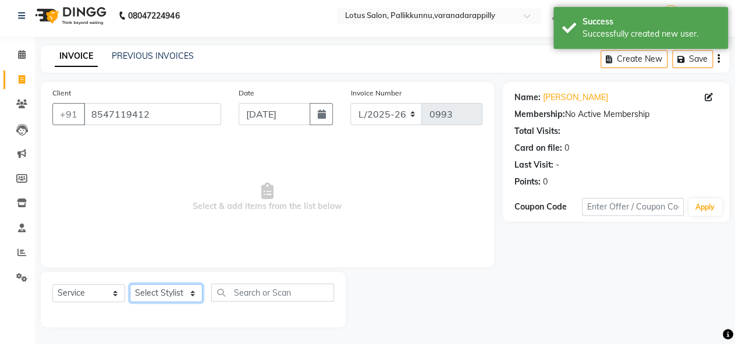
click at [194, 293] on select "Select Stylist DISHA [PERSON_NAME] Naflin [PERSON_NAME] [PERSON_NAME]" at bounding box center [166, 293] width 73 height 18
select select "79897"
click at [130, 284] on select "Select Stylist DISHA [PERSON_NAME] Naflin [PERSON_NAME] [PERSON_NAME]" at bounding box center [166, 293] width 73 height 18
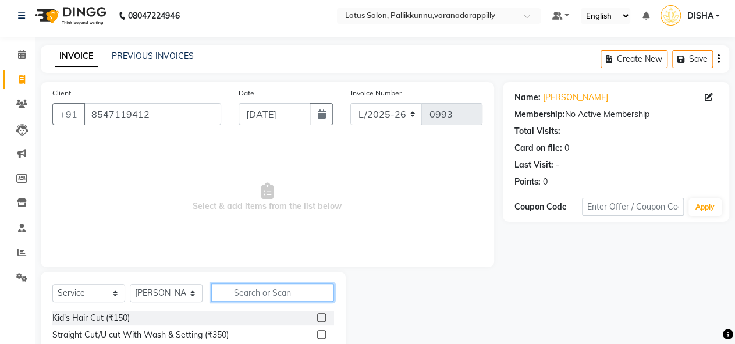
click at [262, 287] on input "text" at bounding box center [272, 292] width 123 height 18
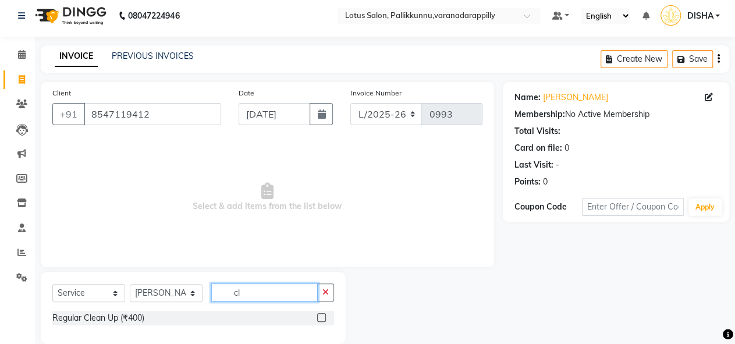
type input "cl"
click at [320, 317] on label at bounding box center [321, 317] width 9 height 9
click at [320, 317] on input "checkbox" at bounding box center [321, 318] width 8 height 8
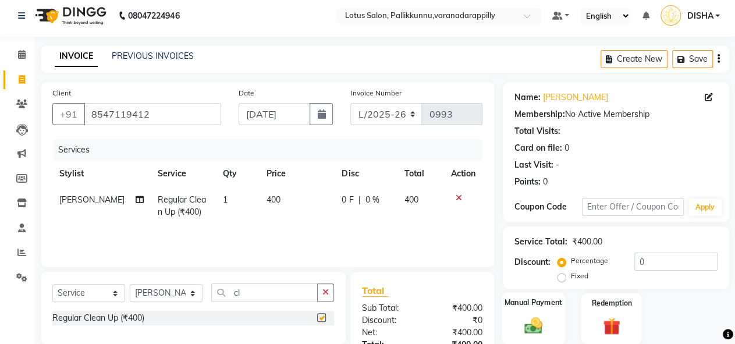
checkbox input "false"
click at [526, 320] on img at bounding box center [534, 325] width 30 height 21
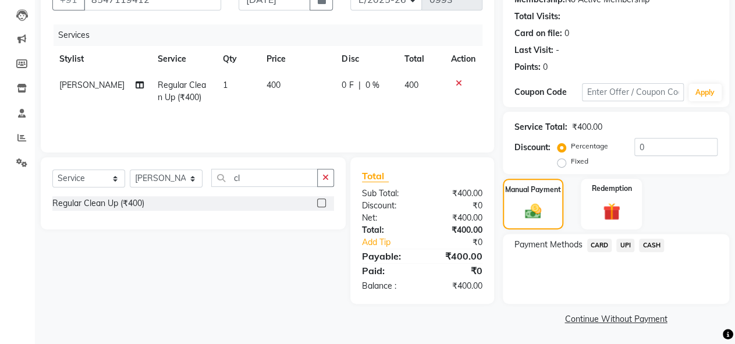
click at [631, 249] on span "UPI" at bounding box center [625, 245] width 18 height 13
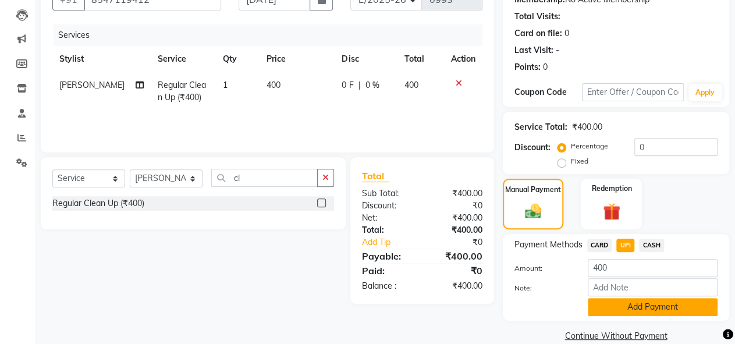
click at [633, 307] on button "Add Payment" at bounding box center [653, 307] width 130 height 18
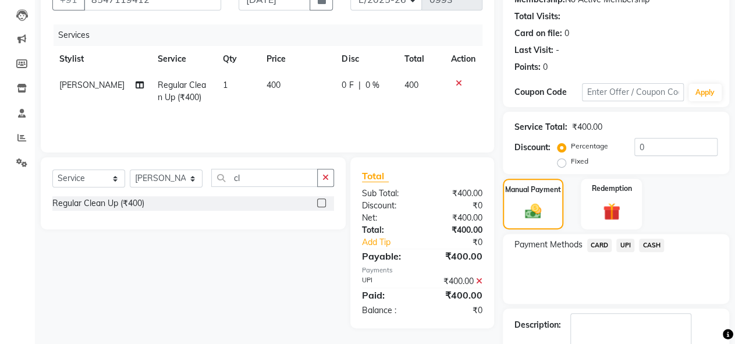
scroll to position [168, 0]
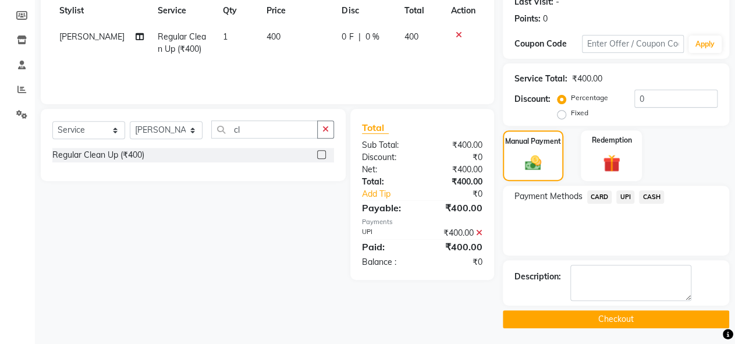
click at [634, 316] on button "Checkout" at bounding box center [616, 319] width 226 height 18
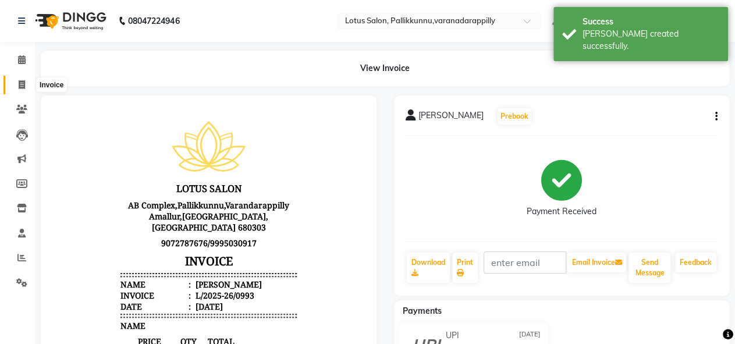
click at [20, 81] on icon at bounding box center [22, 84] width 6 height 9
select select "service"
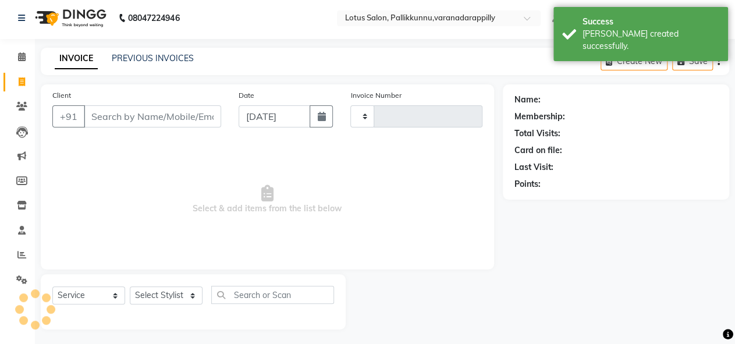
type input "0994"
select select "8188"
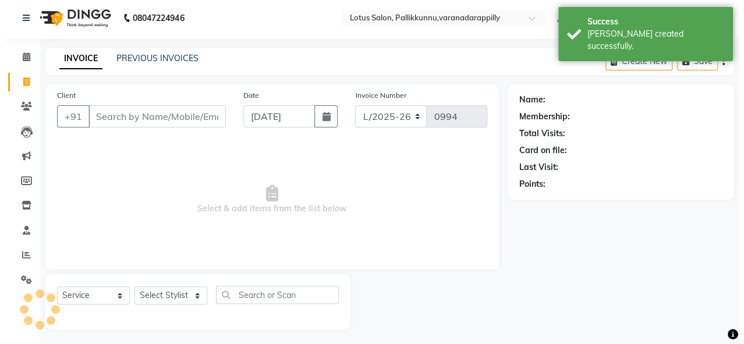
scroll to position [5, 0]
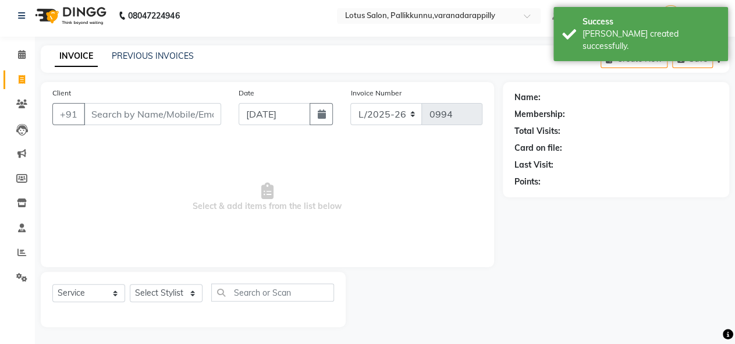
click at [111, 112] on input "Client" at bounding box center [152, 114] width 137 height 22
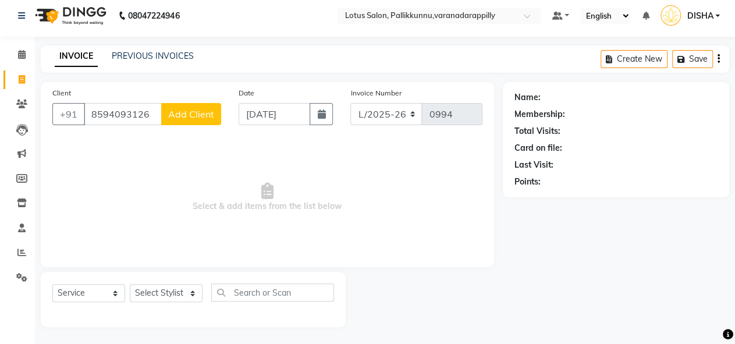
type input "8594093126"
click at [205, 112] on span "Add Client" at bounding box center [191, 114] width 46 height 12
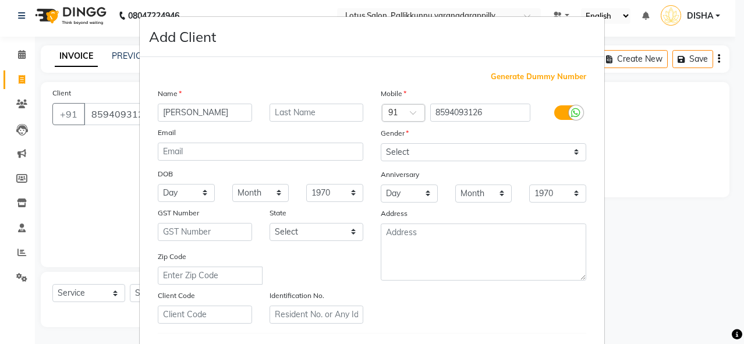
type input "[PERSON_NAME]"
click at [520, 156] on select "Select [DEMOGRAPHIC_DATA] [DEMOGRAPHIC_DATA] Other Prefer Not To Say" at bounding box center [483, 152] width 205 height 18
select select "[DEMOGRAPHIC_DATA]"
click at [381, 143] on select "Select [DEMOGRAPHIC_DATA] [DEMOGRAPHIC_DATA] Other Prefer Not To Say" at bounding box center [483, 152] width 205 height 18
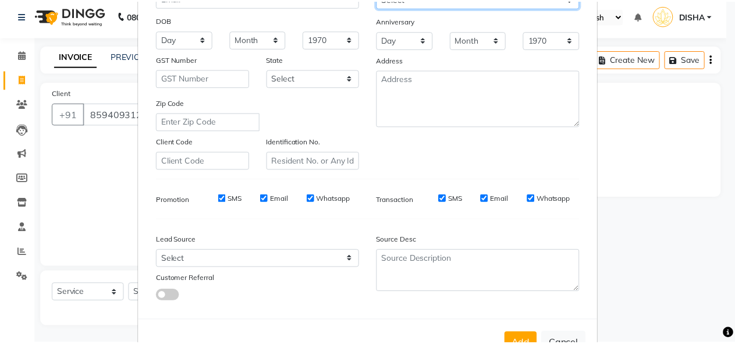
scroll to position [191, 0]
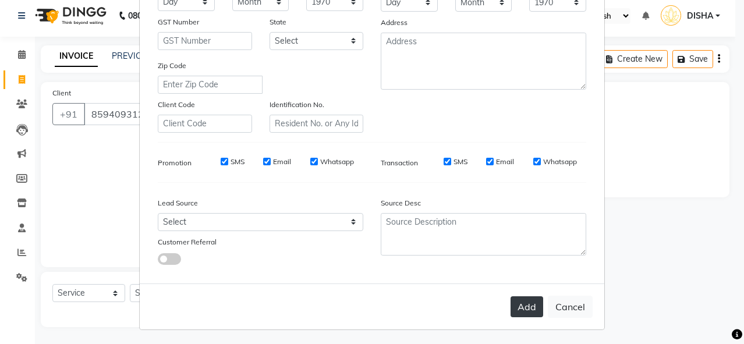
click at [525, 311] on button "Add" at bounding box center [526, 306] width 33 height 21
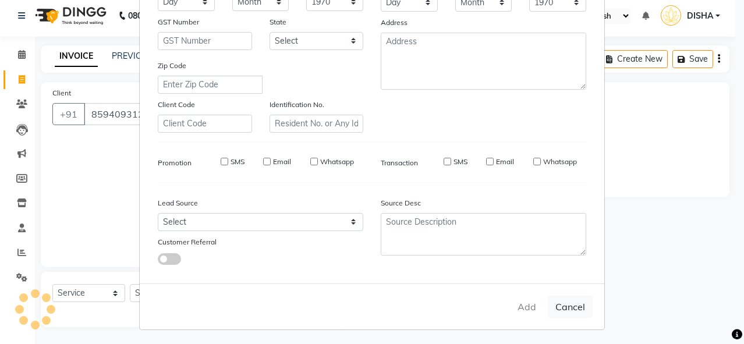
select select
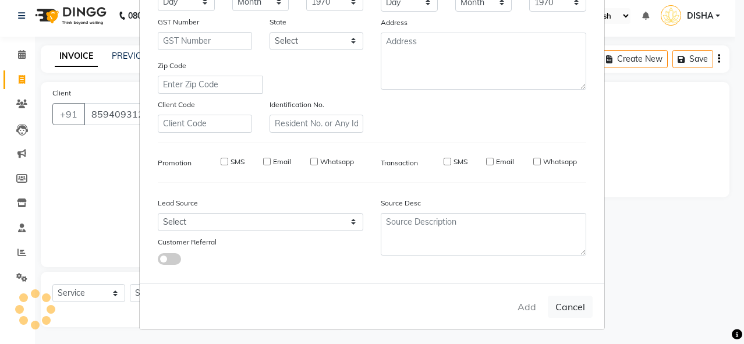
select select
checkbox input "false"
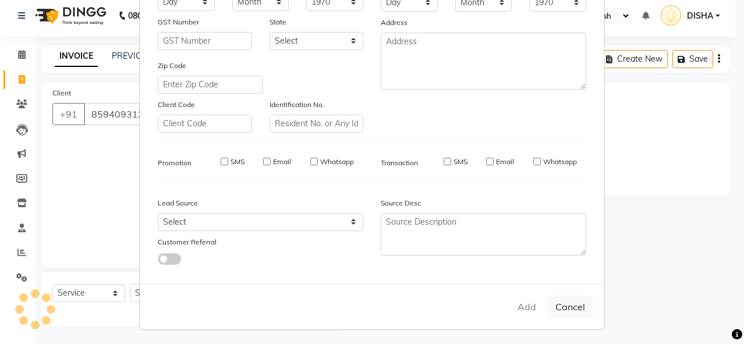
checkbox input "false"
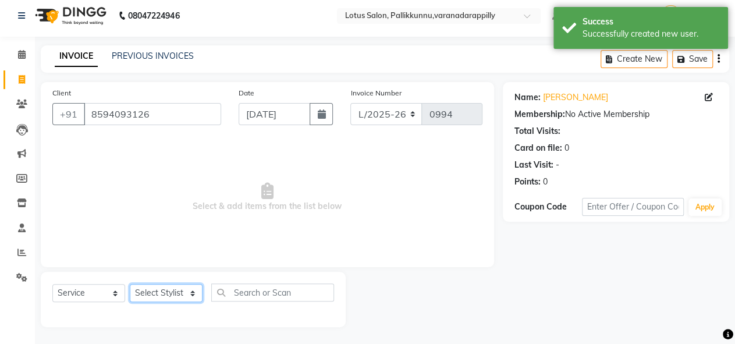
click at [193, 296] on select "Select Stylist DISHA [PERSON_NAME] Naflin [PERSON_NAME] [PERSON_NAME]" at bounding box center [166, 293] width 73 height 18
select select "89522"
click at [130, 284] on select "Select Stylist DISHA [PERSON_NAME] Naflin [PERSON_NAME] [PERSON_NAME]" at bounding box center [166, 293] width 73 height 18
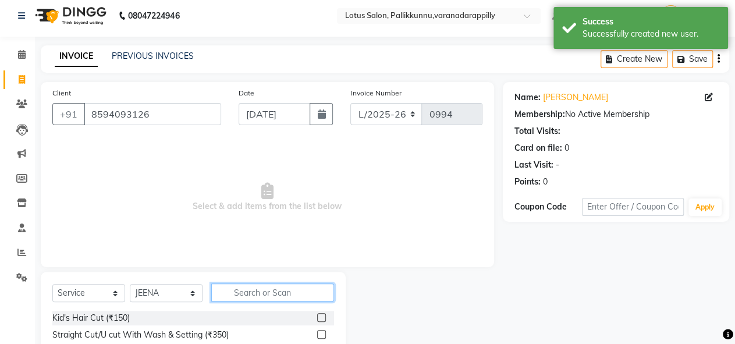
click at [275, 296] on input "text" at bounding box center [272, 292] width 123 height 18
type input "threa"
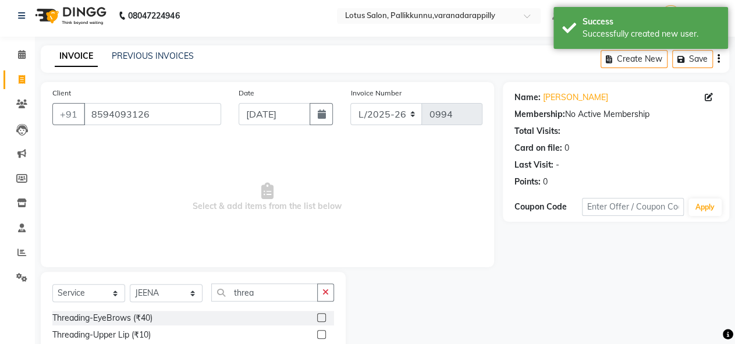
click at [317, 316] on label at bounding box center [321, 317] width 9 height 9
click at [317, 316] on input "checkbox" at bounding box center [321, 318] width 8 height 8
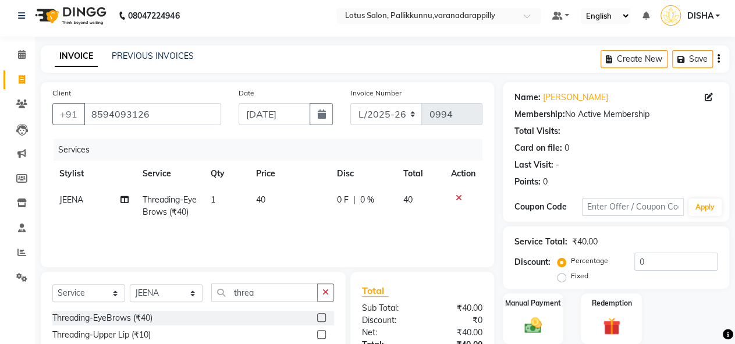
click at [317, 316] on label at bounding box center [321, 317] width 9 height 9
click at [317, 316] on input "checkbox" at bounding box center [321, 318] width 8 height 8
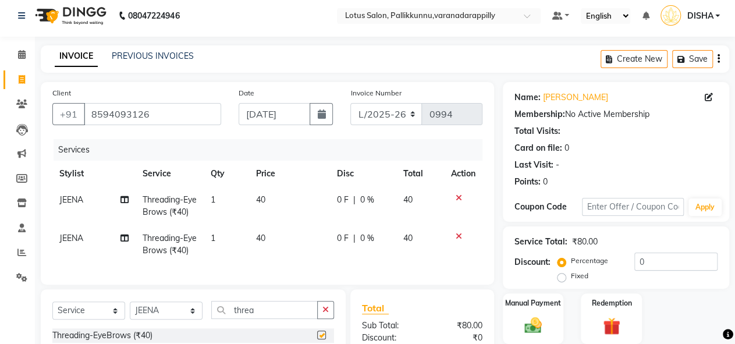
checkbox input "false"
click at [456, 237] on icon at bounding box center [459, 236] width 6 height 8
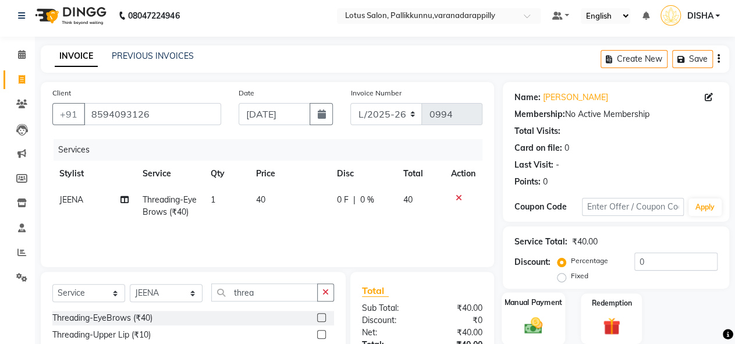
click at [560, 307] on label "Manual Payment" at bounding box center [533, 302] width 58 height 11
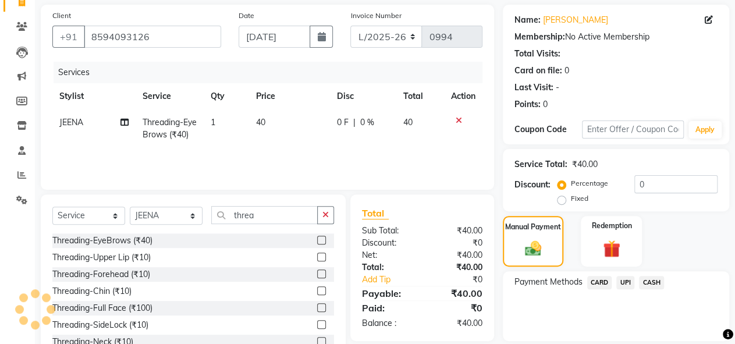
click at [651, 282] on span "CASH" at bounding box center [651, 282] width 25 height 13
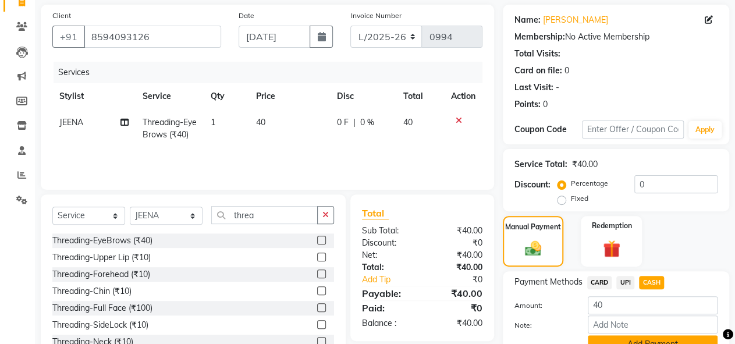
click at [649, 336] on button "Add Payment" at bounding box center [653, 344] width 130 height 18
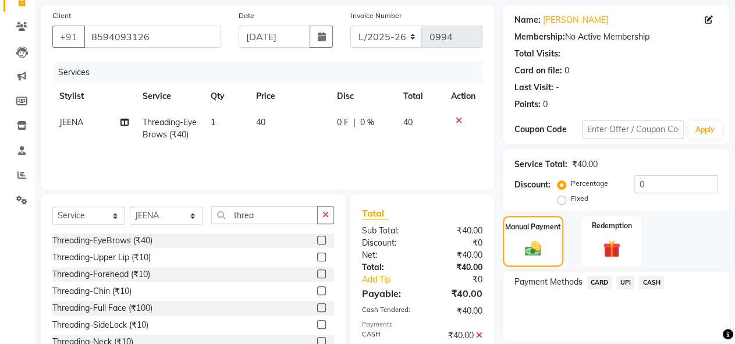
scroll to position [168, 0]
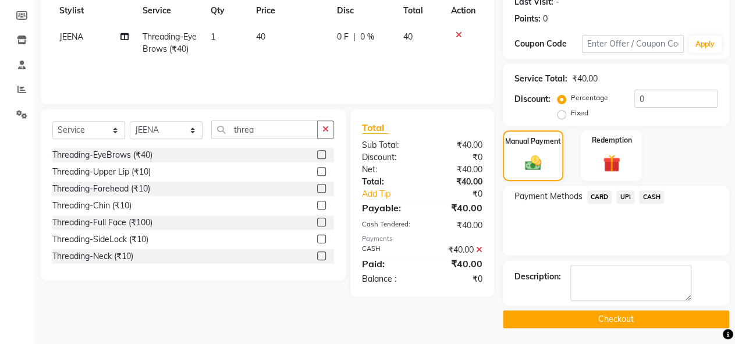
click at [637, 314] on button "Checkout" at bounding box center [616, 319] width 226 height 18
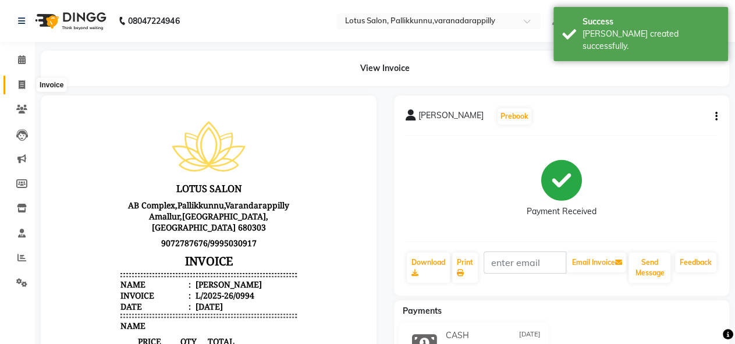
click at [21, 80] on icon at bounding box center [22, 84] width 6 height 9
select select "service"
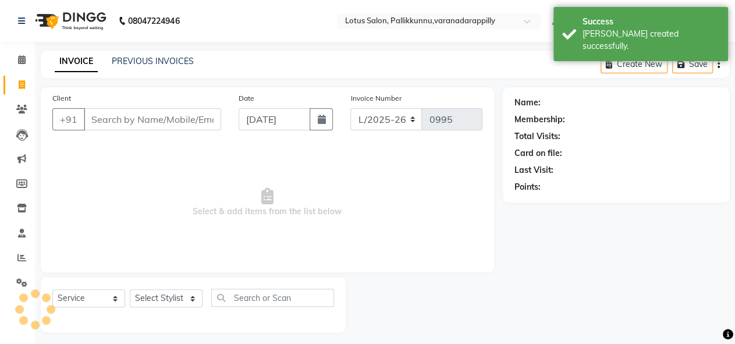
scroll to position [5, 0]
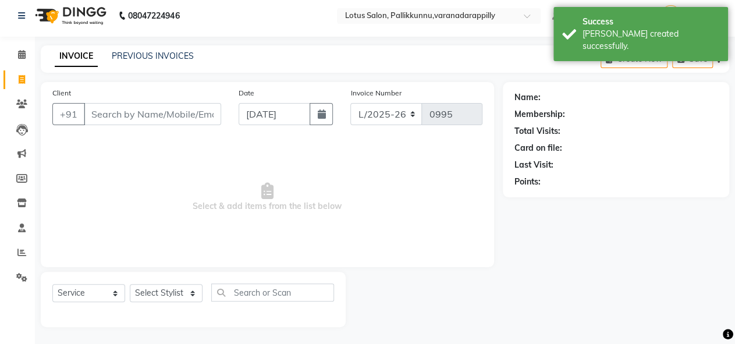
click at [118, 118] on input "Client" at bounding box center [152, 114] width 137 height 22
click at [159, 58] on link "PREVIOUS INVOICES" at bounding box center [153, 56] width 82 height 10
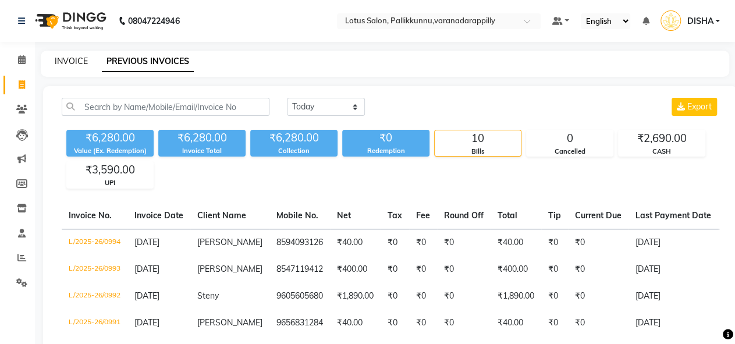
click at [65, 63] on link "INVOICE" at bounding box center [71, 61] width 33 height 10
select select "service"
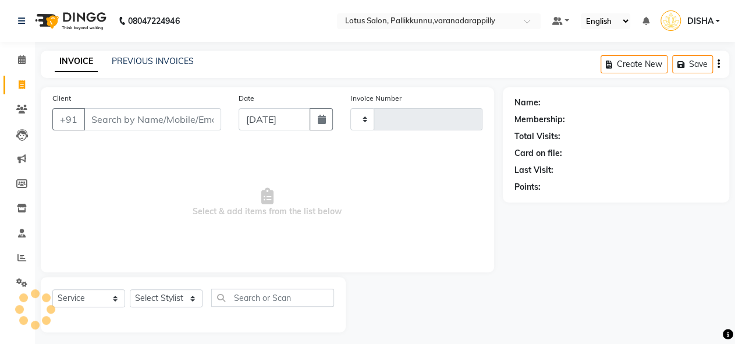
scroll to position [5, 0]
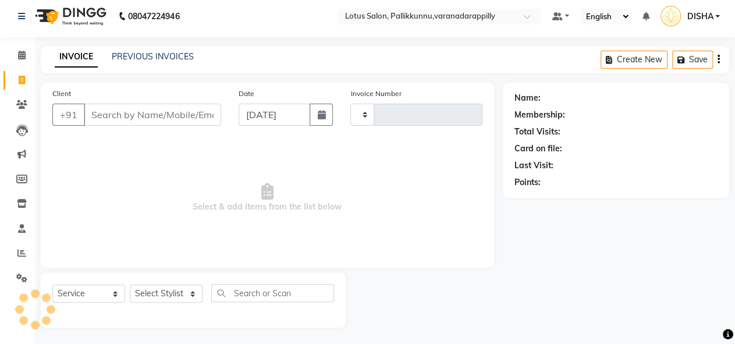
type input "0995"
select select "8188"
click at [126, 116] on input "Client" at bounding box center [152, 114] width 137 height 22
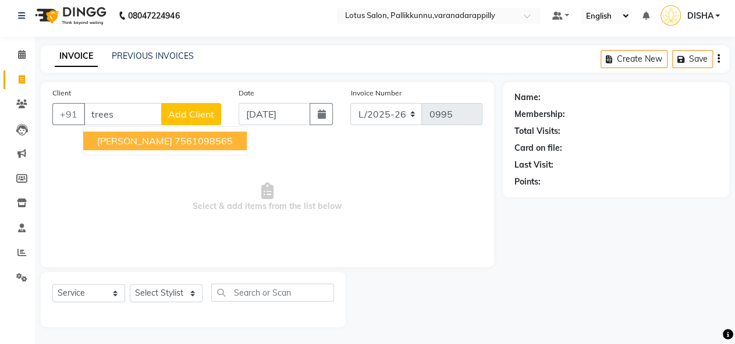
click at [126, 140] on button "[PERSON_NAME] 7561098565" at bounding box center [165, 141] width 164 height 19
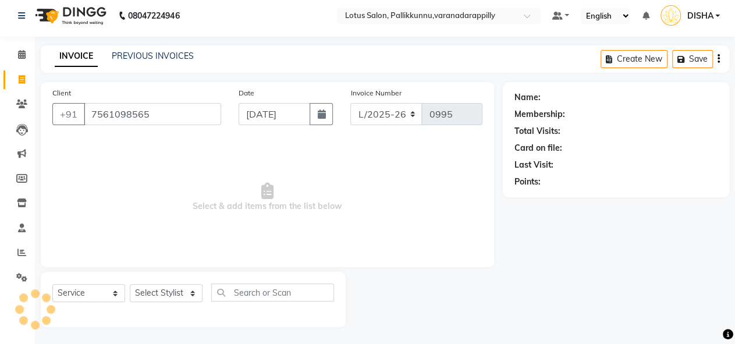
type input "7561098565"
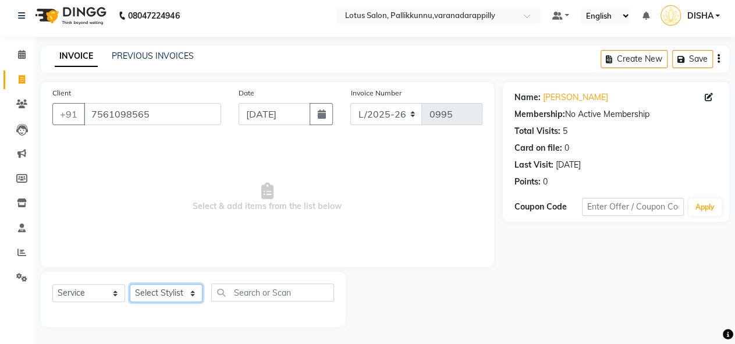
click at [182, 290] on select "Select Stylist DISHA [PERSON_NAME] Naflin [PERSON_NAME] [PERSON_NAME]" at bounding box center [166, 293] width 73 height 18
select select "89522"
click at [130, 284] on select "Select Stylist DISHA [PERSON_NAME] Naflin [PERSON_NAME] [PERSON_NAME]" at bounding box center [166, 293] width 73 height 18
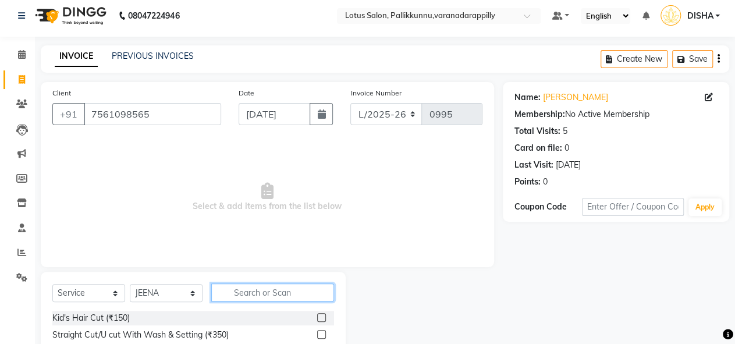
click at [304, 295] on input "text" at bounding box center [272, 292] width 123 height 18
type input "dt"
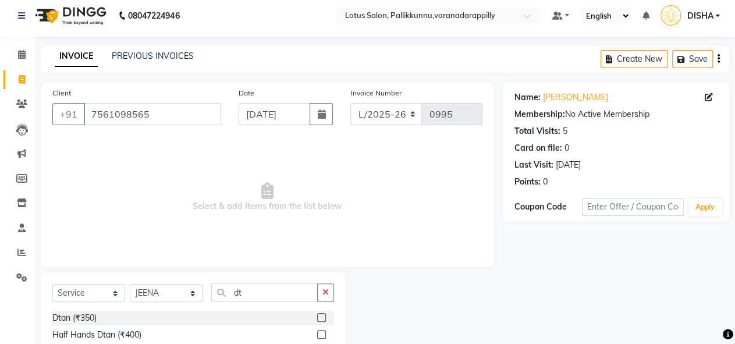
click at [322, 316] on label at bounding box center [321, 317] width 9 height 9
click at [322, 316] on input "checkbox" at bounding box center [321, 318] width 8 height 8
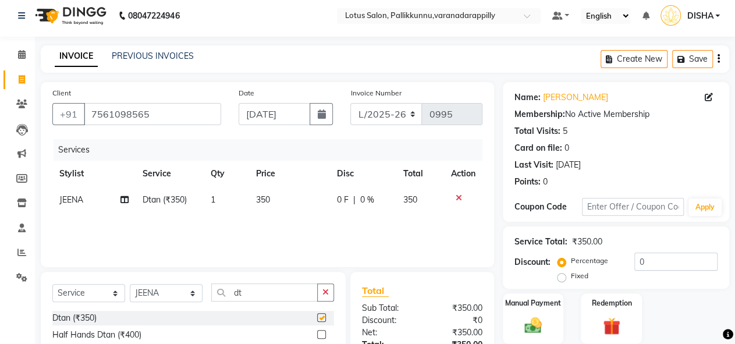
checkbox input "false"
click at [541, 323] on img at bounding box center [534, 325] width 30 height 21
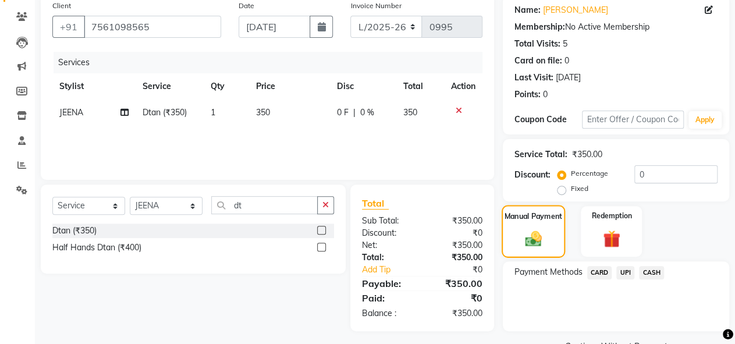
scroll to position [94, 0]
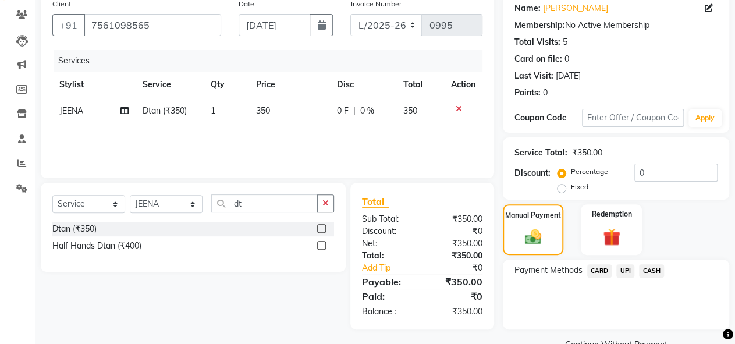
click at [649, 266] on span "CASH" at bounding box center [651, 270] width 25 height 13
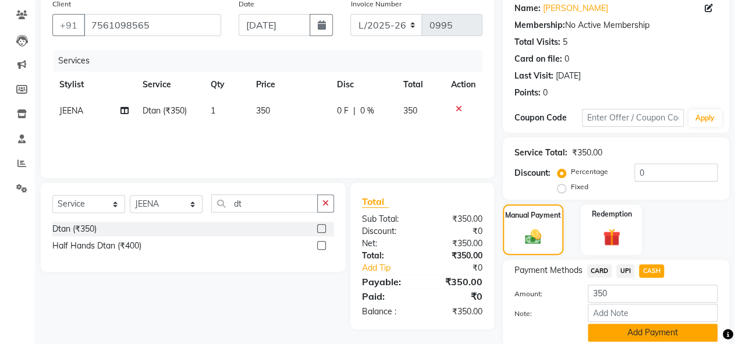
click at [635, 328] on button "Add Payment" at bounding box center [653, 333] width 130 height 18
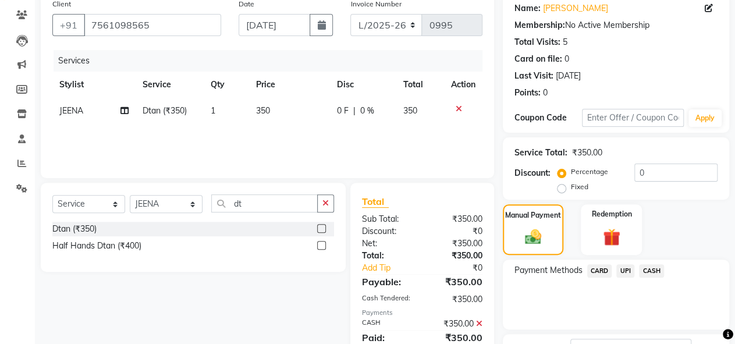
scroll to position [168, 0]
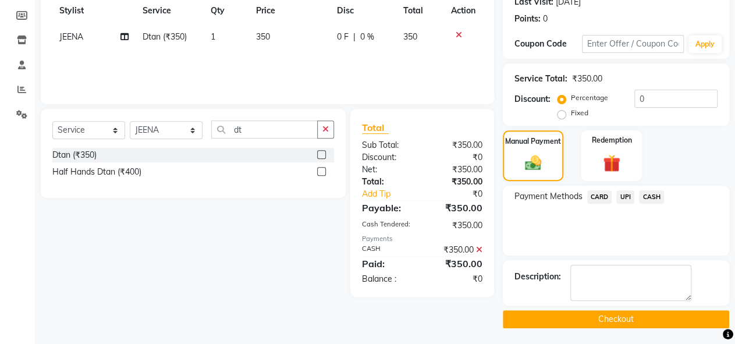
click at [635, 317] on button "Checkout" at bounding box center [616, 319] width 226 height 18
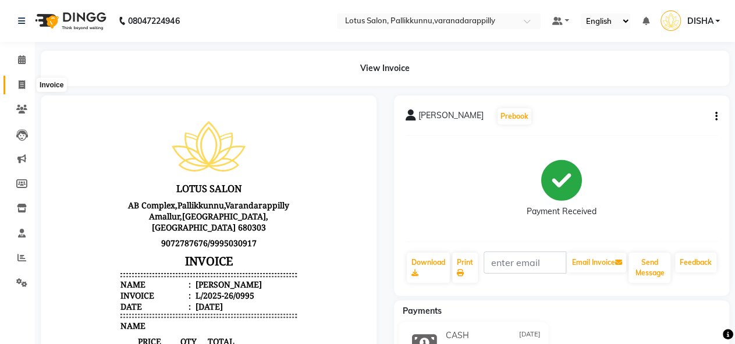
click at [21, 87] on icon at bounding box center [22, 84] width 6 height 9
select select "service"
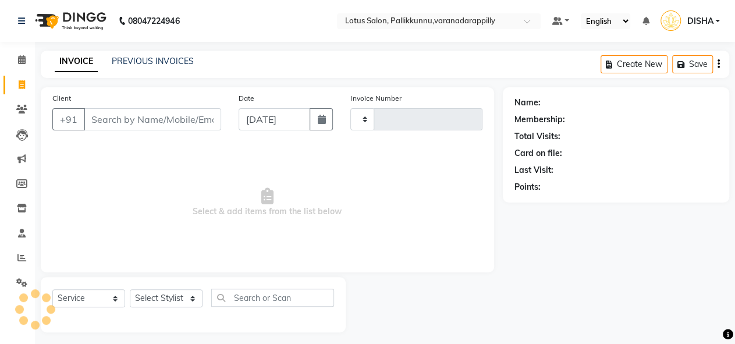
type input "0996"
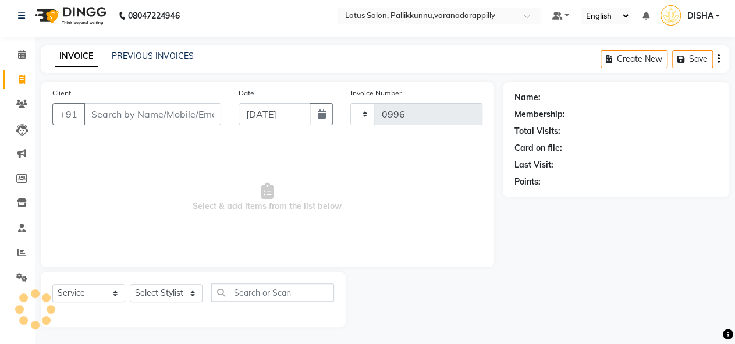
select select "8188"
click at [139, 110] on input "Client" at bounding box center [152, 114] width 137 height 22
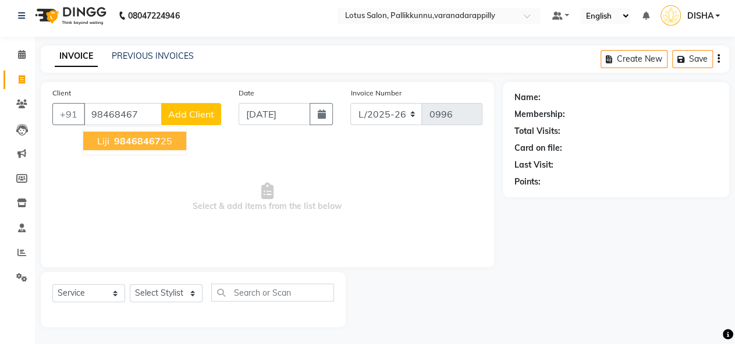
click at [144, 146] on button "Liji 98468467 25" at bounding box center [134, 141] width 103 height 19
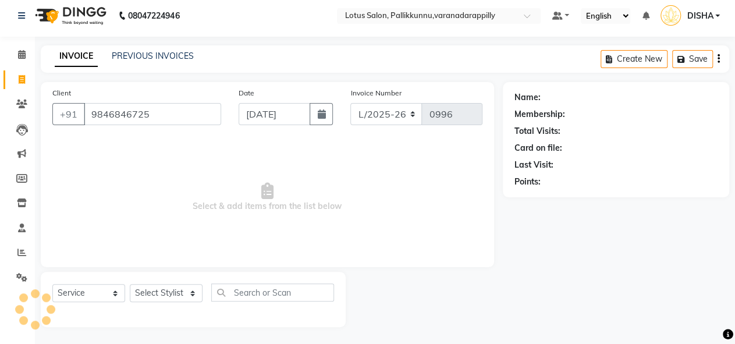
type input "9846846725"
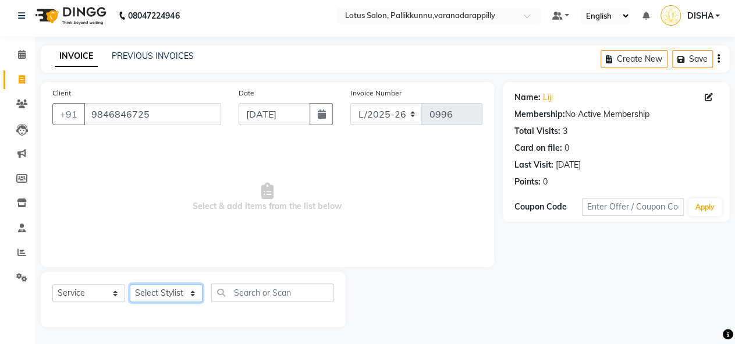
click at [184, 290] on select "Select Stylist DISHA [PERSON_NAME] Naflin [PERSON_NAME] [PERSON_NAME]" at bounding box center [166, 293] width 73 height 18
select select "79897"
click at [130, 284] on select "Select Stylist DISHA [PERSON_NAME] Naflin [PERSON_NAME] [PERSON_NAME]" at bounding box center [166, 293] width 73 height 18
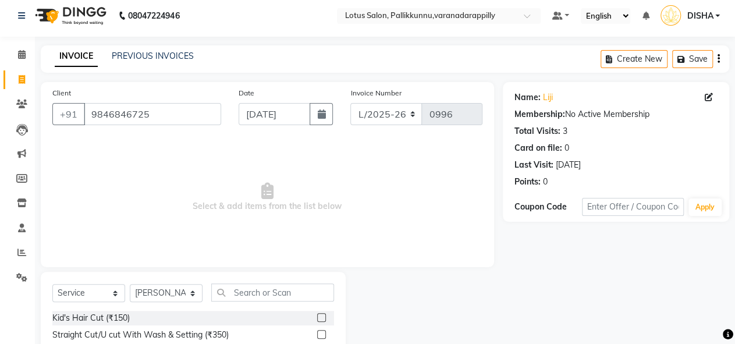
click at [226, 288] on input "text" at bounding box center [272, 292] width 123 height 18
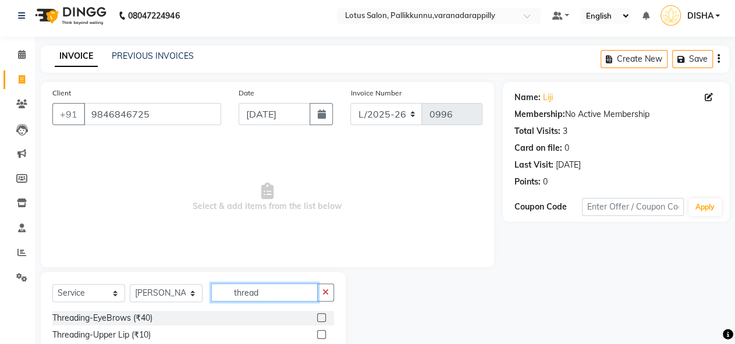
type input "thread"
click at [317, 319] on label at bounding box center [321, 317] width 9 height 9
click at [317, 319] on input "checkbox" at bounding box center [321, 318] width 8 height 8
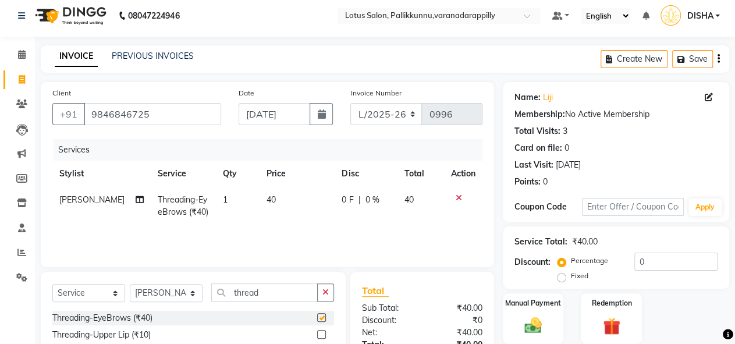
checkbox input "false"
click at [553, 321] on div "Manual Payment" at bounding box center [533, 318] width 63 height 53
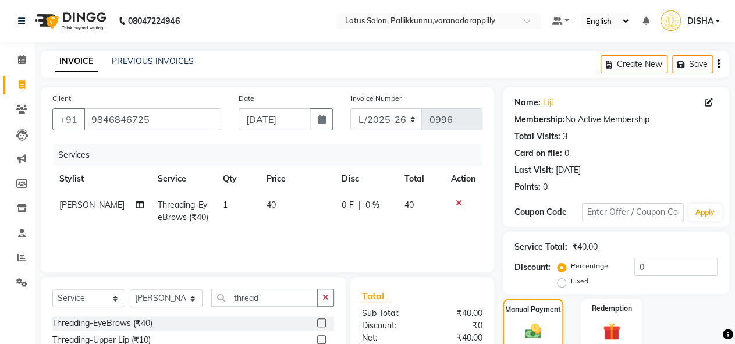
scroll to position [122, 0]
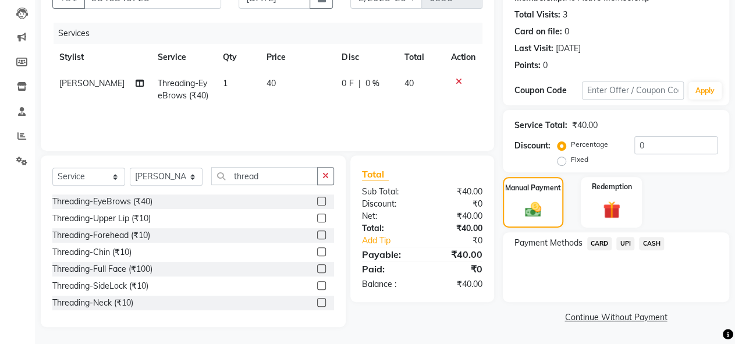
click at [647, 240] on span "CASH" at bounding box center [651, 243] width 25 height 13
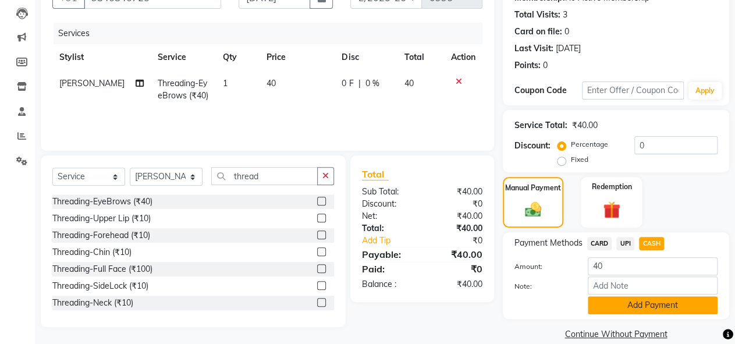
click at [616, 304] on button "Add Payment" at bounding box center [653, 305] width 130 height 18
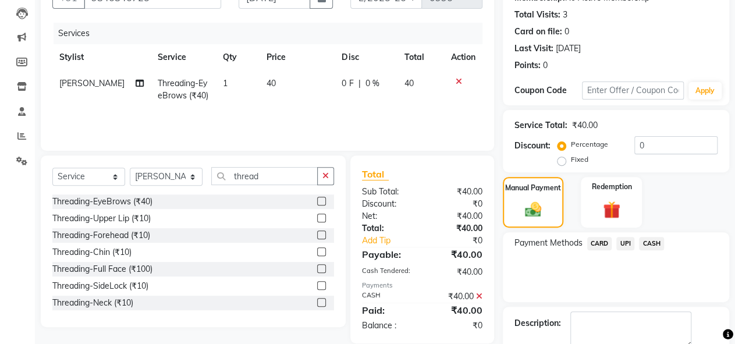
scroll to position [168, 0]
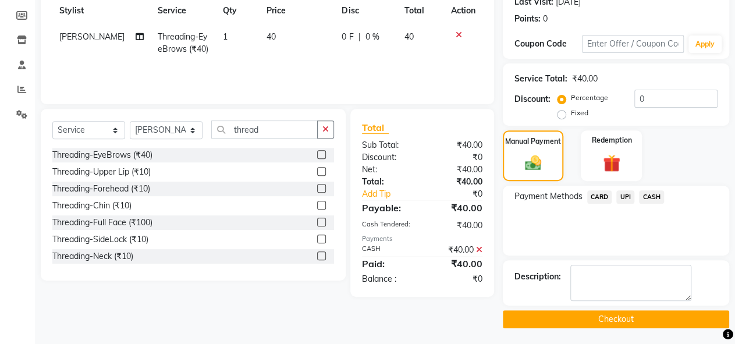
click at [616, 316] on button "Checkout" at bounding box center [616, 319] width 226 height 18
